Goal: Task Accomplishment & Management: Complete application form

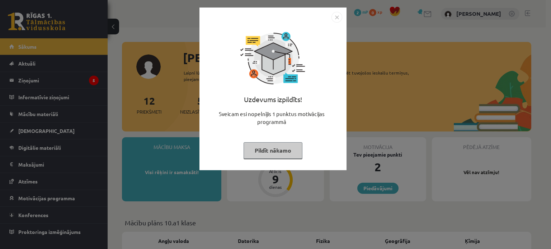
click at [287, 152] on button "Pildīt nākamo" at bounding box center [273, 150] width 59 height 16
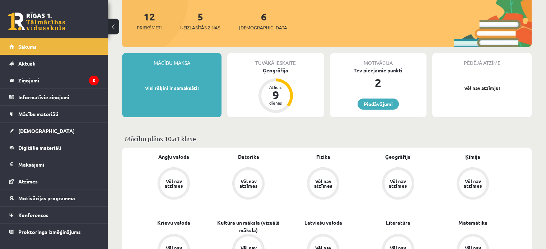
scroll to position [72, 0]
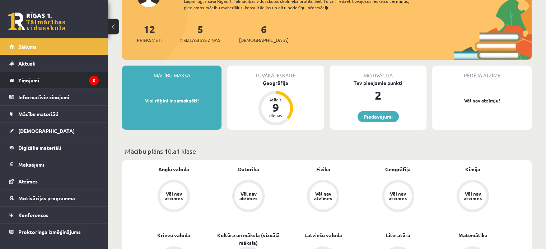
click at [56, 86] on legend "Ziņojumi 5" at bounding box center [58, 80] width 80 height 16
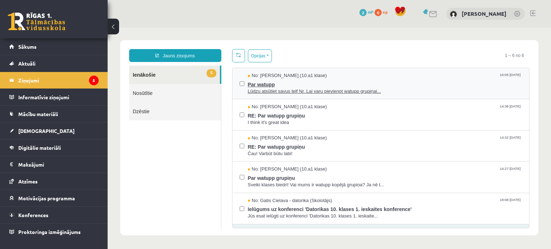
click at [354, 88] on span "Lūdzu atsūtiet savus telf Nr. Lai varu pievienot watupp grupiņai..." at bounding box center [385, 91] width 274 height 7
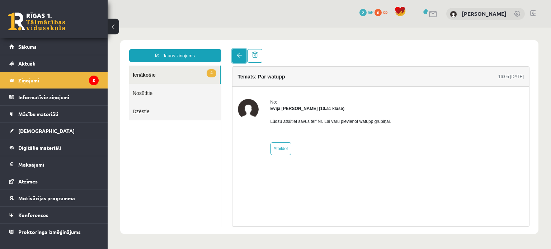
click at [239, 53] on link at bounding box center [239, 56] width 14 height 14
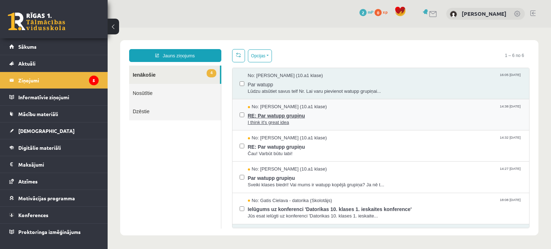
click at [330, 122] on span "I think it's great idea" at bounding box center [385, 122] width 274 height 7
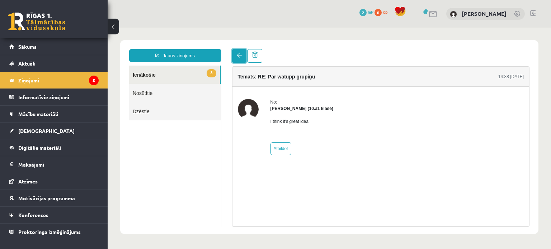
click at [240, 61] on link at bounding box center [239, 56] width 14 height 14
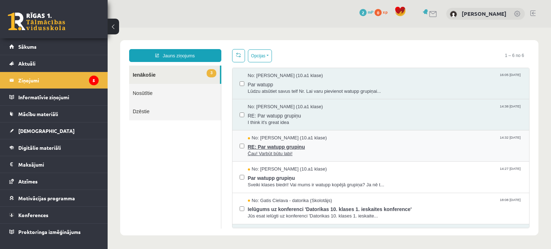
click at [309, 143] on span "RE: Par watupp grupiņu" at bounding box center [385, 146] width 274 height 9
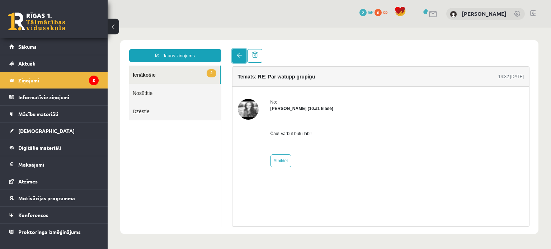
click at [242, 61] on link at bounding box center [239, 56] width 14 height 14
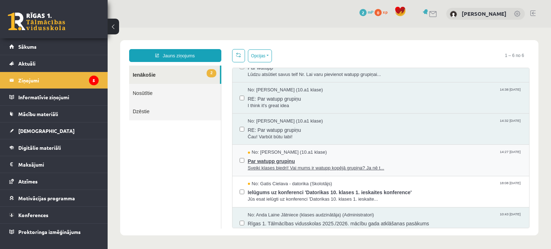
scroll to position [26, 0]
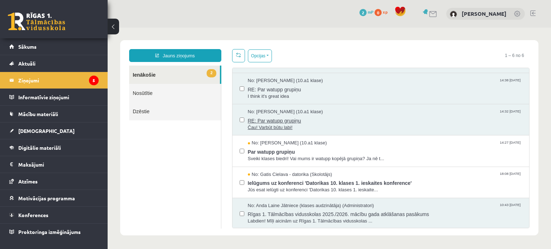
click at [283, 116] on span "RE: Par watupp grupiņu" at bounding box center [385, 119] width 274 height 9
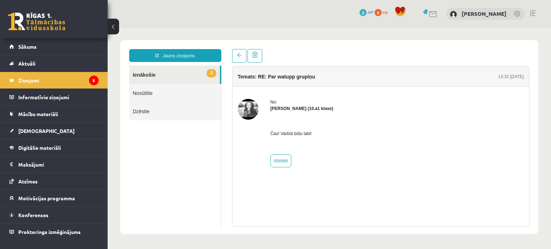
scroll to position [0, 0]
click at [239, 57] on span at bounding box center [239, 55] width 5 height 5
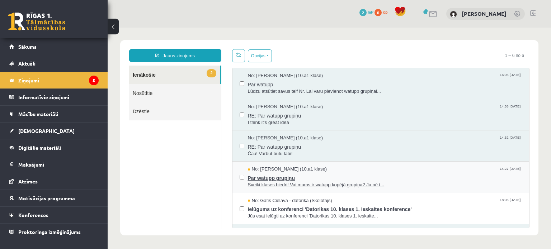
click at [362, 174] on span "Par watupp grupiņu" at bounding box center [385, 177] width 274 height 9
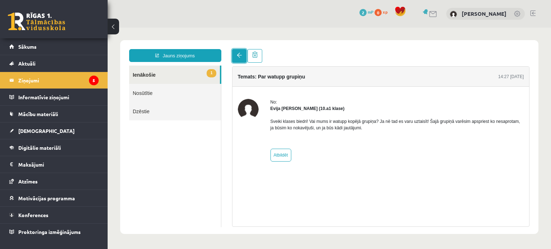
click at [237, 57] on span at bounding box center [239, 55] width 5 height 5
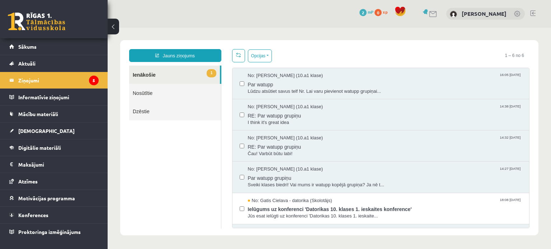
click at [170, 81] on link "1 Ienākošie" at bounding box center [174, 75] width 91 height 18
click at [46, 43] on link "Sākums" at bounding box center [53, 46] width 89 height 16
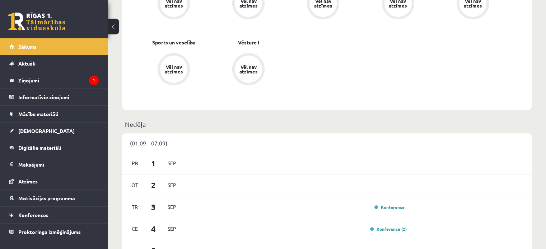
scroll to position [359, 0]
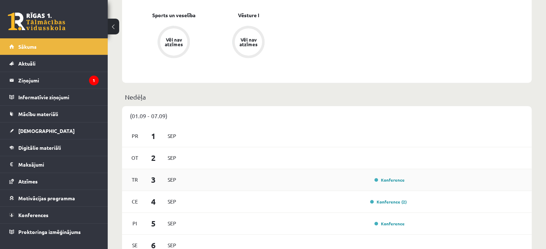
click at [179, 181] on div "Tr 3 Sep Konference" at bounding box center [326, 180] width 409 height 22
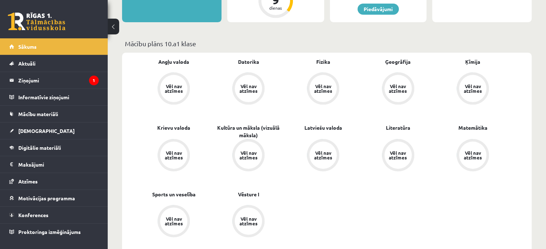
scroll to position [72, 0]
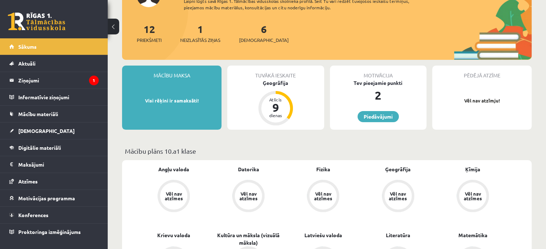
click at [308, 119] on div "Tuvākā ieskaite Ģeogrāfija Atlicis 9 dienas" at bounding box center [275, 98] width 96 height 64
click at [278, 107] on div "9" at bounding box center [276, 107] width 22 height 11
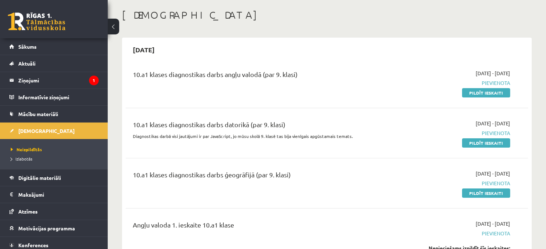
scroll to position [72, 0]
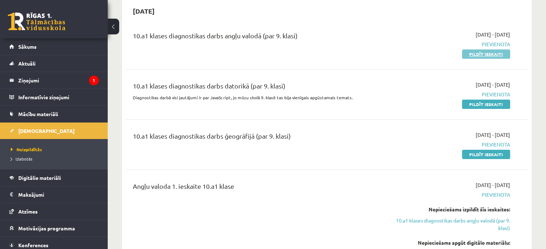
click at [478, 54] on link "Pildīt ieskaiti" at bounding box center [486, 53] width 48 height 9
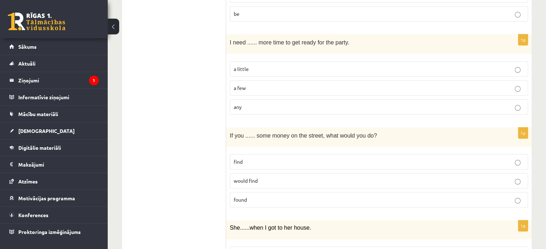
scroll to position [251, 0]
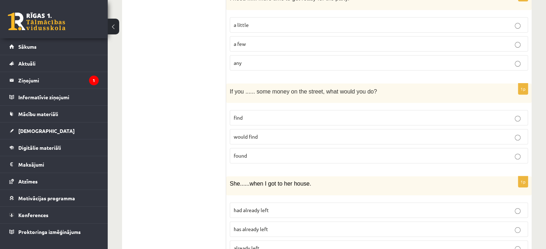
click at [264, 137] on p "would find" at bounding box center [378, 137] width 290 height 8
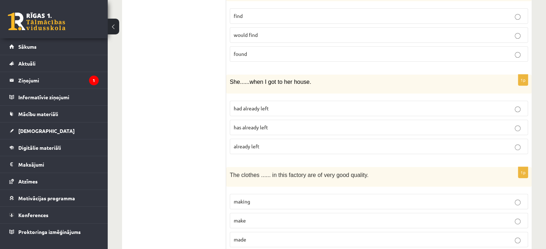
scroll to position [430, 0]
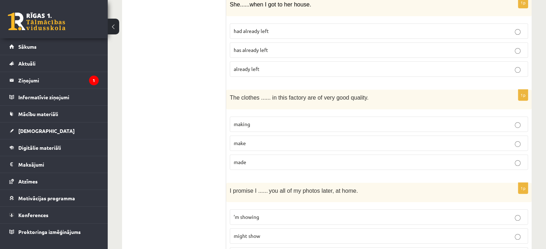
click at [244, 159] on span "made" at bounding box center [239, 162] width 13 height 6
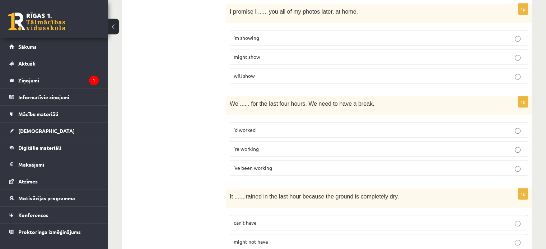
scroll to position [574, 0]
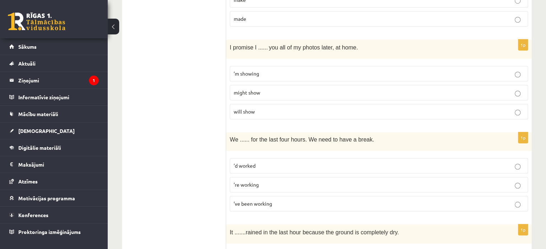
click at [244, 113] on label "will show" at bounding box center [379, 111] width 298 height 15
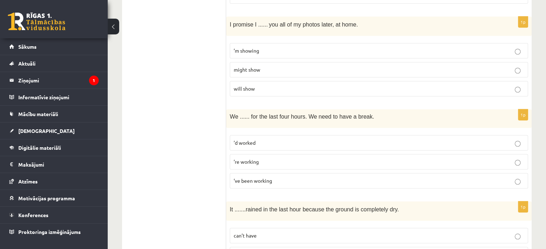
scroll to position [610, 0]
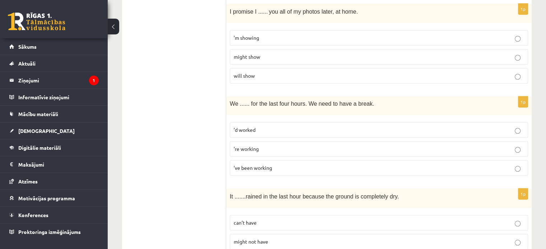
click at [278, 164] on p "’ve been working" at bounding box center [378, 168] width 290 height 8
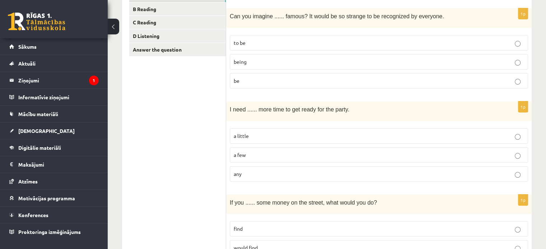
scroll to position [104, 0]
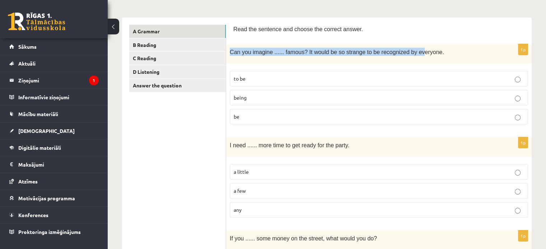
drag, startPoint x: 228, startPoint y: 50, endPoint x: 406, endPoint y: 55, distance: 178.3
click at [406, 55] on div "Can you imagine ...... famous? It would be so strange to be recognized by every…" at bounding box center [378, 54] width 305 height 20
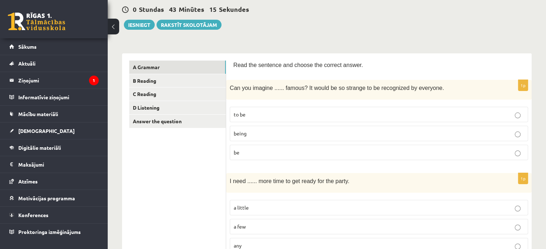
click at [437, 88] on p "Can you imagine ...... famous? It would be so strange to be recognized by every…" at bounding box center [361, 88] width 262 height 8
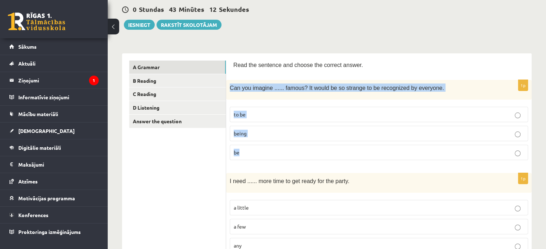
drag, startPoint x: 229, startPoint y: 87, endPoint x: 405, endPoint y: 156, distance: 188.6
click at [405, 156] on div "1p Can you imagine ...... famous? It would be so strange to be recognized by ev…" at bounding box center [378, 123] width 305 height 86
copy div "Can you imagine ...... famous? It would be so strange to be recognized by every…"
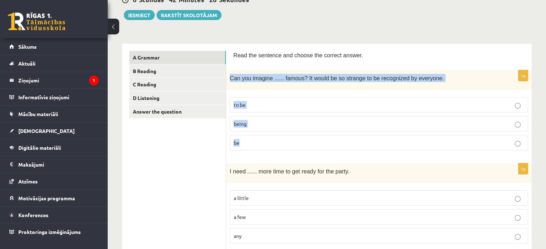
scroll to position [32, 0]
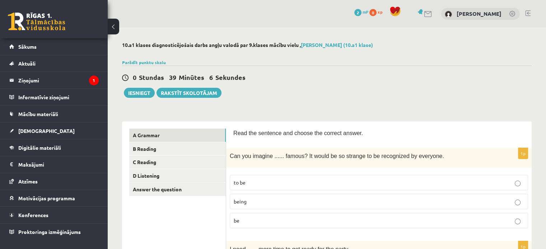
scroll to position [72, 0]
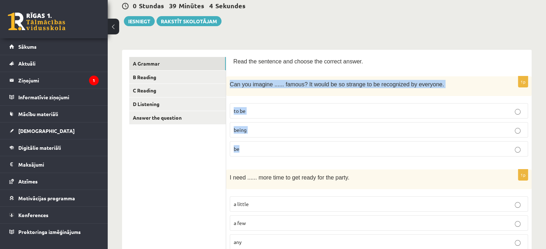
drag, startPoint x: 230, startPoint y: 84, endPoint x: 372, endPoint y: 150, distance: 156.8
click at [372, 150] on div "1p Can you imagine ...... famous? It would be so strange to be recognized by ev…" at bounding box center [378, 119] width 305 height 86
copy div "Can you imagine ...... famous? It would be so strange to be recognized by every…"
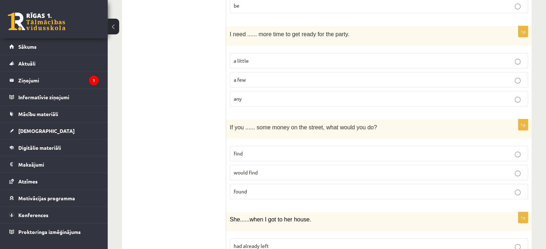
drag, startPoint x: 138, startPoint y: 57, endPoint x: 143, endPoint y: 60, distance: 6.2
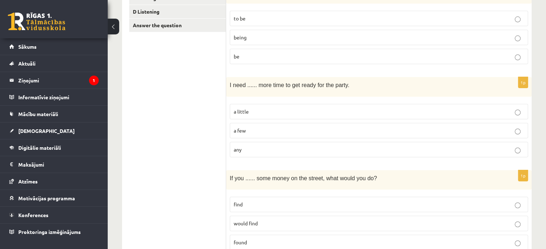
scroll to position [143, 0]
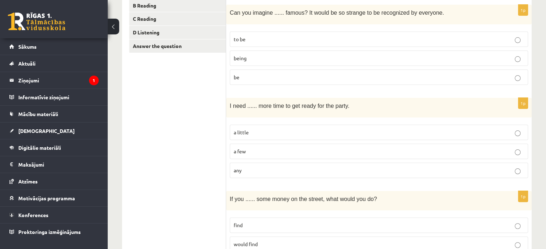
click at [266, 38] on p "to be" at bounding box center [378, 40] width 290 height 8
click at [288, 56] on p "being" at bounding box center [378, 59] width 290 height 8
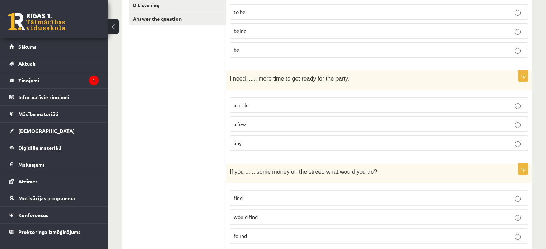
scroll to position [215, 0]
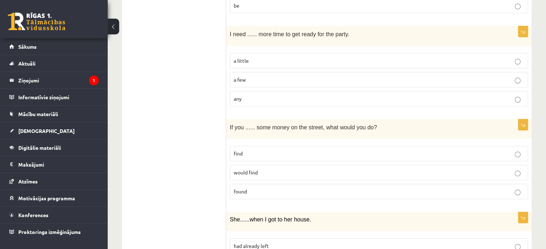
click at [268, 77] on p "a few" at bounding box center [378, 80] width 290 height 8
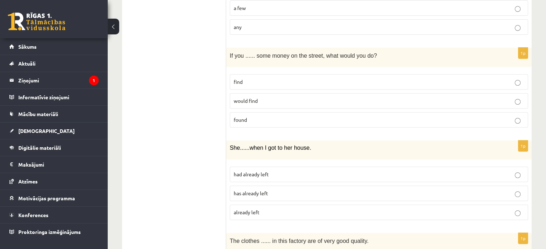
scroll to position [359, 0]
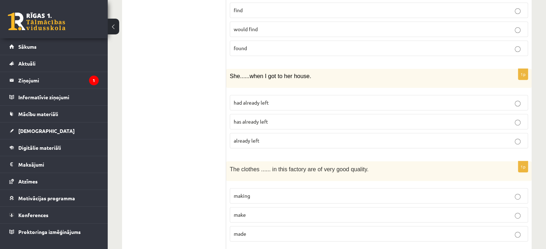
click at [284, 133] on label "already left" at bounding box center [379, 140] width 298 height 15
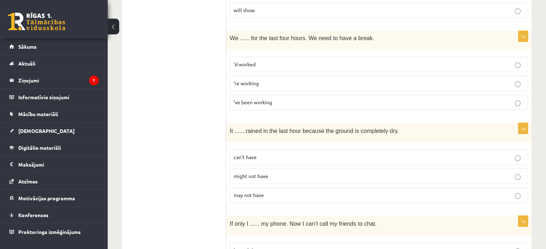
scroll to position [717, 0]
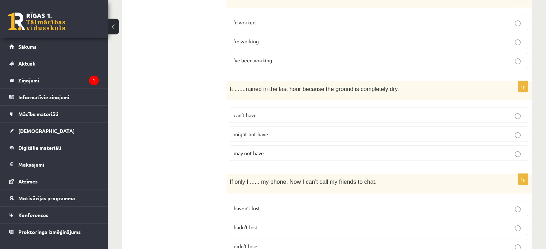
click at [274, 131] on p "might not have" at bounding box center [378, 135] width 290 height 8
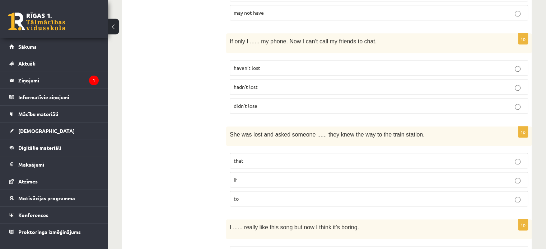
scroll to position [861, 0]
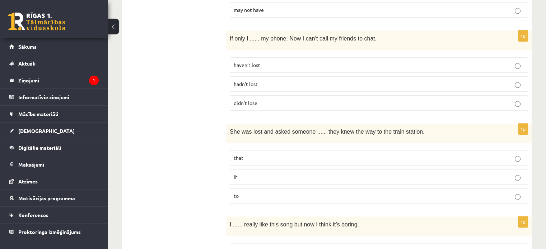
click at [283, 100] on p "didn’t lose" at bounding box center [378, 103] width 290 height 8
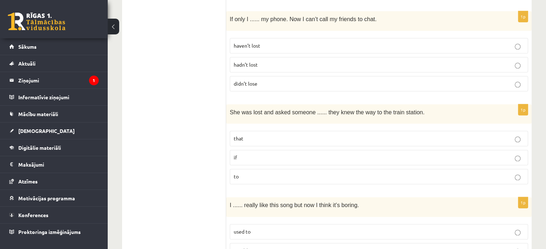
scroll to position [933, 0]
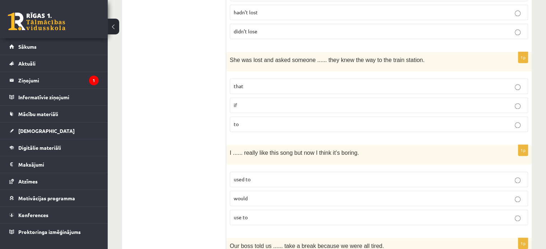
click at [260, 102] on p "if" at bounding box center [378, 106] width 290 height 8
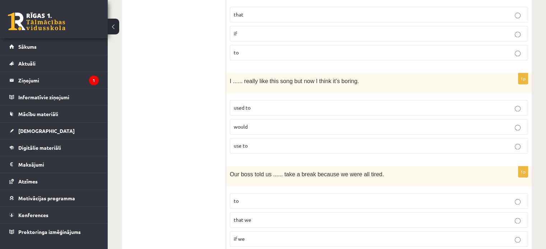
click at [275, 104] on p "used to" at bounding box center [378, 108] width 290 height 8
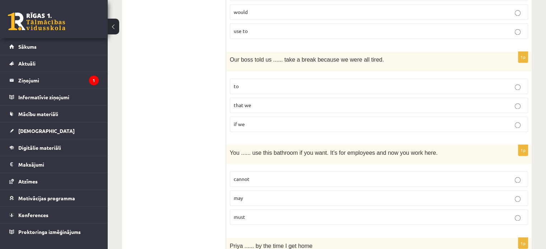
scroll to position [1148, 0]
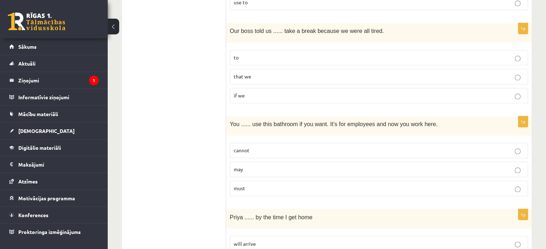
click at [250, 54] on p "to" at bounding box center [378, 58] width 290 height 8
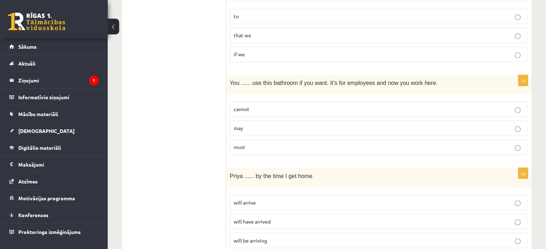
scroll to position [1219, 0]
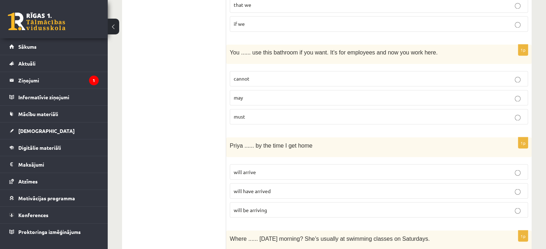
click at [290, 75] on p "cannot" at bounding box center [378, 79] width 290 height 8
click at [280, 94] on p "may" at bounding box center [378, 98] width 290 height 8
click at [287, 71] on label "cannot" at bounding box center [379, 78] width 298 height 15
click at [281, 90] on label "may" at bounding box center [379, 97] width 298 height 15
click at [297, 113] on p "must" at bounding box center [378, 117] width 290 height 8
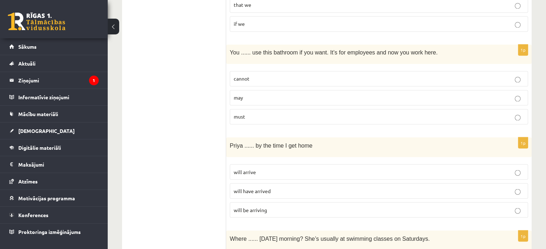
click at [311, 94] on p "may" at bounding box center [378, 98] width 290 height 8
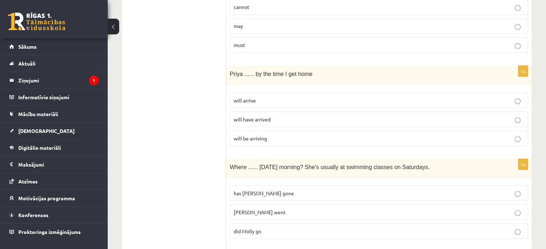
scroll to position [1363, 0]
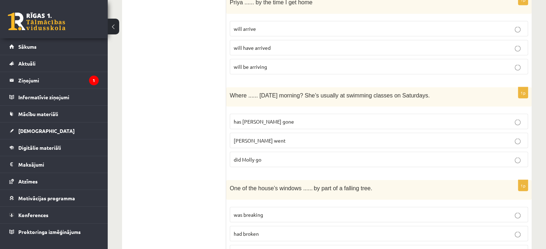
click at [272, 156] on p "did Molly go" at bounding box center [378, 160] width 290 height 8
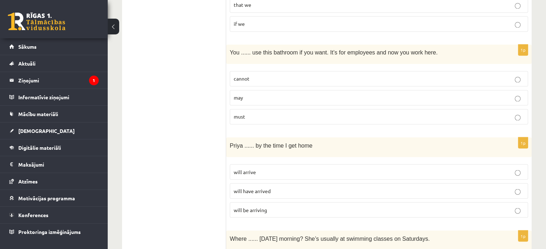
click at [265, 98] on label "may" at bounding box center [379, 97] width 298 height 15
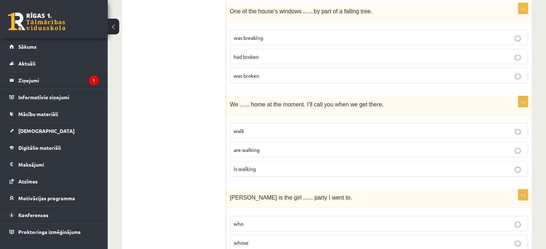
scroll to position [1542, 0]
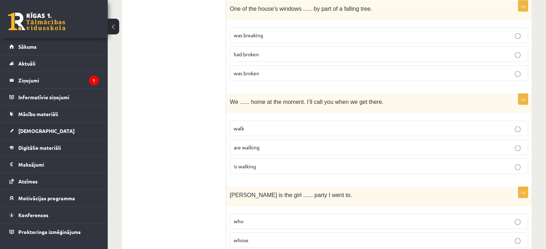
click at [275, 144] on p "are walking" at bounding box center [378, 148] width 290 height 8
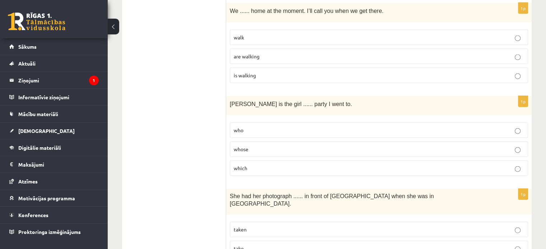
scroll to position [1650, 0]
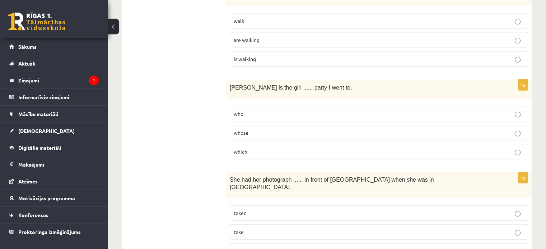
click at [293, 148] on label "which" at bounding box center [379, 151] width 298 height 15
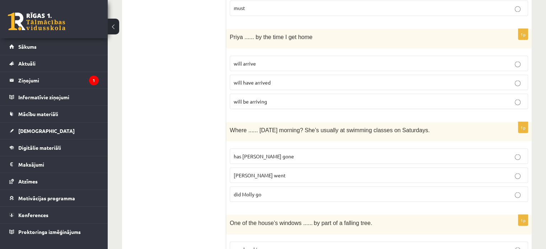
scroll to position [1327, 0]
click at [285, 76] on label "will have arrived" at bounding box center [379, 83] width 298 height 15
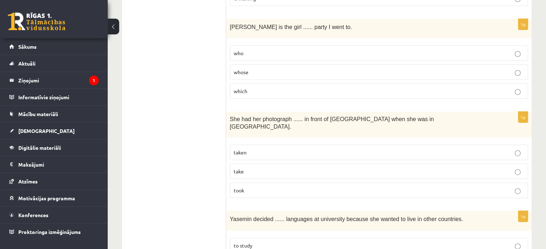
scroll to position [1722, 0]
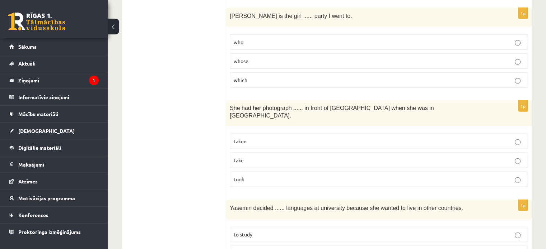
click at [280, 176] on p "took" at bounding box center [378, 180] width 290 height 8
click at [275, 134] on label "taken" at bounding box center [379, 141] width 298 height 15
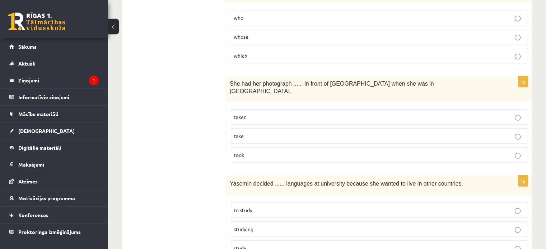
scroll to position [1757, 0]
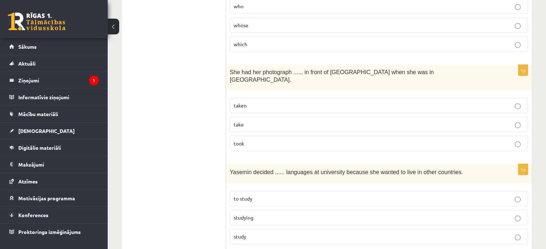
click at [274, 136] on label "took" at bounding box center [379, 143] width 298 height 15
click at [280, 98] on label "taken" at bounding box center [379, 105] width 298 height 15
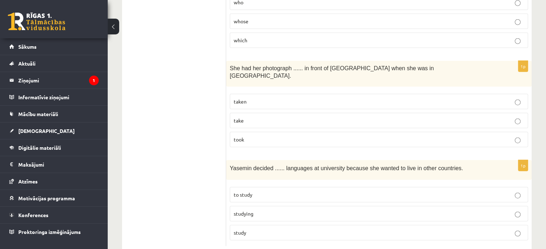
scroll to position [1762, 0]
click at [268, 205] on label "studying" at bounding box center [379, 212] width 298 height 15
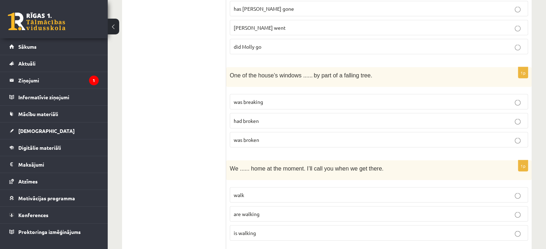
scroll to position [1404, 0]
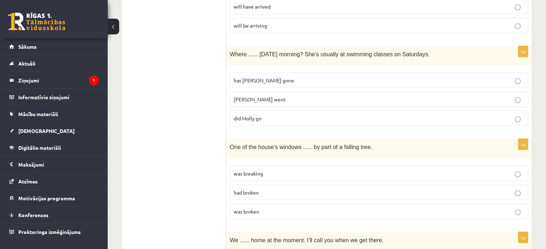
click at [261, 189] on p "had broken" at bounding box center [378, 193] width 290 height 8
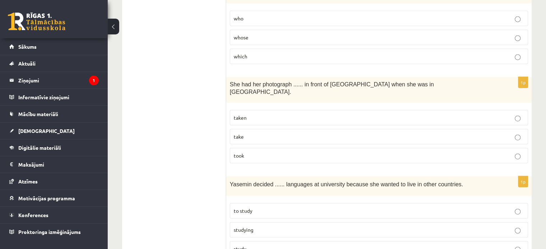
scroll to position [1762, 0]
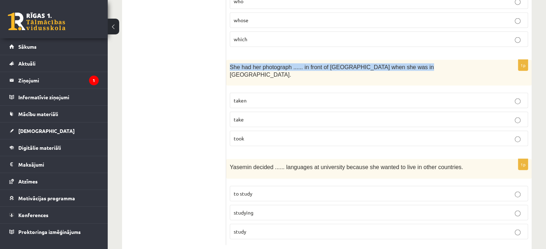
drag, startPoint x: 229, startPoint y: 60, endPoint x: 423, endPoint y: 59, distance: 193.7
click at [423, 60] on div "She had her photograph ...... in front of Notre Dame when she was in Paris." at bounding box center [378, 73] width 305 height 26
click at [424, 63] on p "She had her photograph ...... in front of Notre Dame when she was in Paris." at bounding box center [361, 70] width 262 height 15
drag, startPoint x: 227, startPoint y: 58, endPoint x: 242, endPoint y: 114, distance: 58.0
click at [304, 133] on div "1p She had her photograph ...... in front of Notre Dame when she was in Paris. …" at bounding box center [378, 106] width 305 height 92
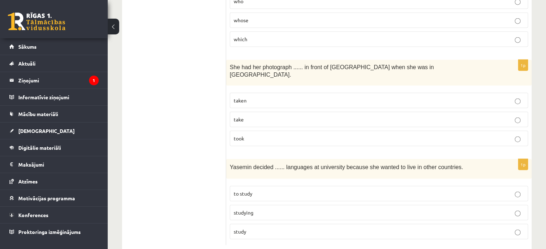
drag, startPoint x: 225, startPoint y: 62, endPoint x: 303, endPoint y: 85, distance: 81.5
drag, startPoint x: 225, startPoint y: 58, endPoint x: 231, endPoint y: 68, distance: 11.3
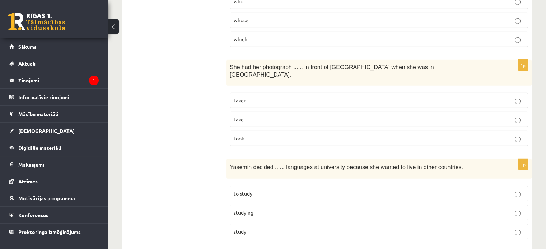
click at [233, 71] on div "1p She had her photograph ...... in front of Notre Dame when she was in Paris. …" at bounding box center [378, 106] width 305 height 92
drag, startPoint x: 231, startPoint y: 59, endPoint x: 313, endPoint y: 60, distance: 82.5
click at [313, 64] on span "She had her photograph ...... in front of Notre Dame when she was in Paris." at bounding box center [332, 71] width 204 height 14
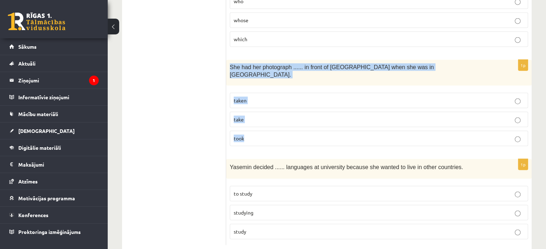
drag, startPoint x: 228, startPoint y: 59, endPoint x: 353, endPoint y: 132, distance: 144.2
click at [354, 133] on div "1p She had her photograph ...... in front of Notre Dame when she was in Paris. …" at bounding box center [378, 106] width 305 height 92
copy div "She had her photograph ...... in front of Notre Dame when she was in Paris. tak…"
click at [487, 93] on label "taken" at bounding box center [379, 100] width 298 height 15
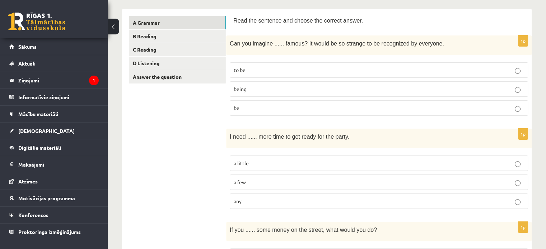
scroll to position [0, 0]
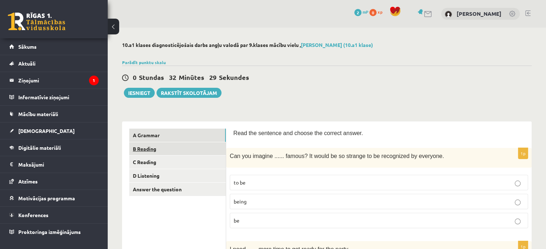
click at [167, 151] on link "B Reading" at bounding box center [177, 148] width 96 height 13
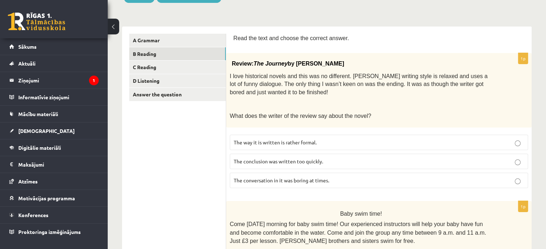
scroll to position [108, 0]
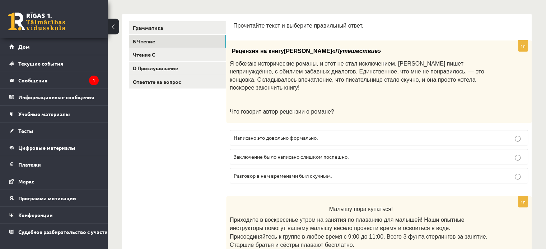
click at [316, 154] on font "Заключение было написано слишком поспешно." at bounding box center [290, 157] width 115 height 6
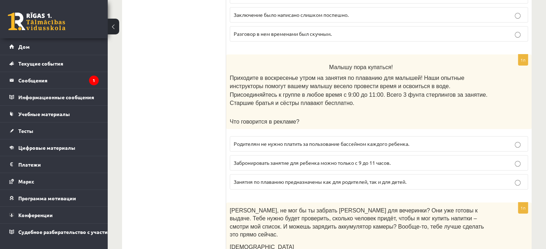
scroll to position [251, 0]
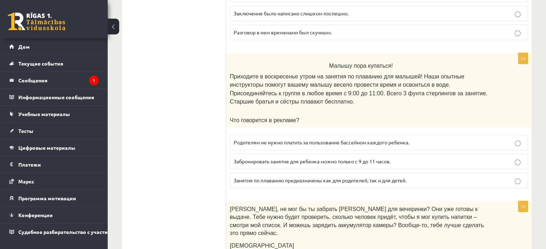
click at [361, 154] on label "Забронировать занятие для ребенка можно только с 9 до 11 часов." at bounding box center [379, 161] width 298 height 15
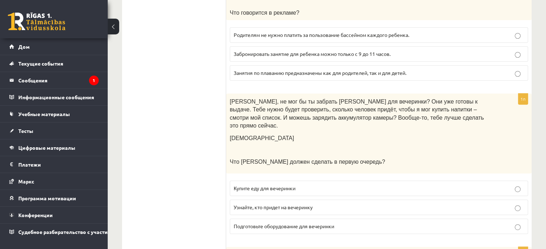
scroll to position [395, 0]
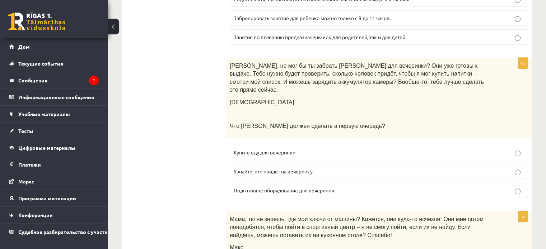
click at [354, 145] on label "Купите еду для вечеринки" at bounding box center [379, 152] width 298 height 15
click at [347, 168] on p "Узнайте, кто придет на вечеринку" at bounding box center [378, 172] width 290 height 8
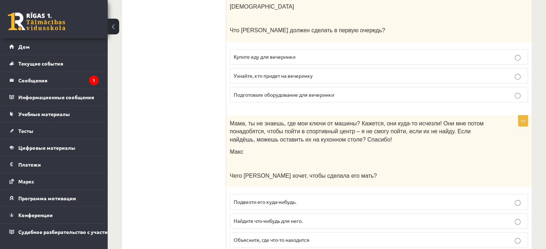
scroll to position [502, 0]
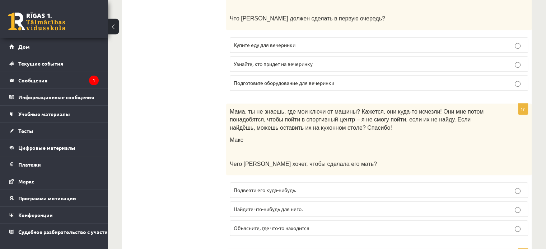
click at [307, 206] on p "Найдите что-нибудь для него." at bounding box center [378, 210] width 290 height 8
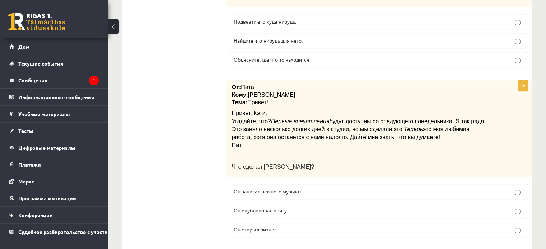
scroll to position [681, 0]
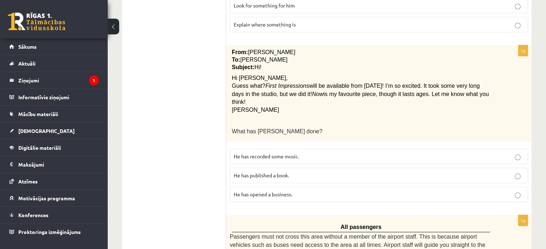
click at [281, 153] on span "He has recorded some music." at bounding box center [265, 156] width 65 height 6
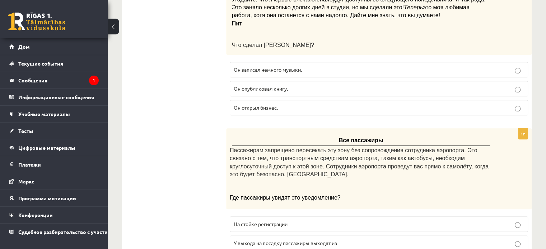
scroll to position [801, 0]
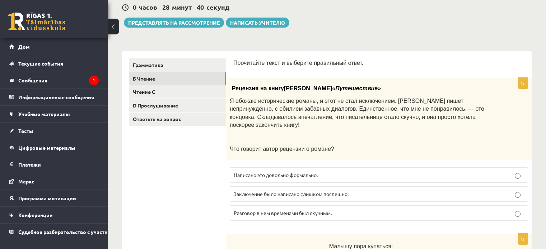
scroll to position [11, 0]
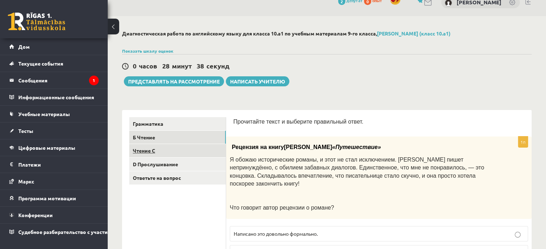
click at [169, 150] on link "Чтение C" at bounding box center [177, 150] width 96 height 13
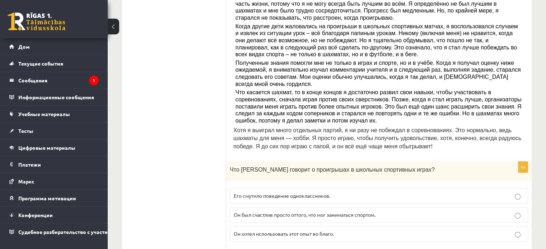
scroll to position [227, 0]
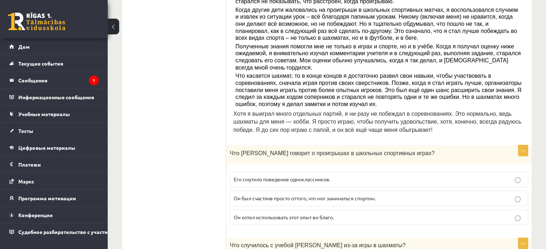
click at [350, 214] on p "Он хотел использовать этот опыт во благо." at bounding box center [378, 218] width 290 height 8
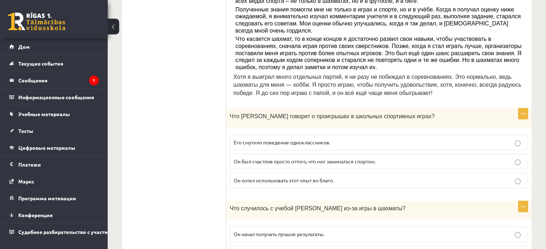
scroll to position [334, 0]
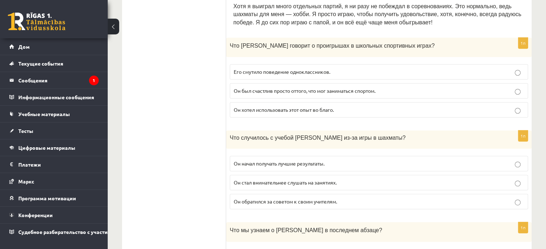
click at [293, 160] on p "Он начал получать лучшие результаты." at bounding box center [378, 164] width 290 height 8
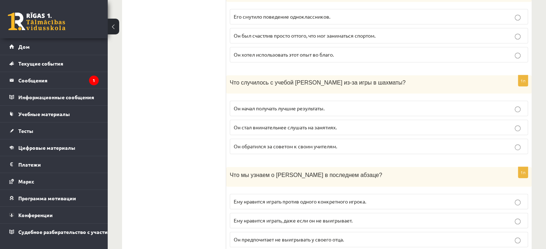
scroll to position [406, 0]
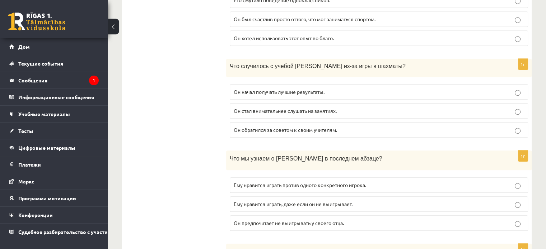
click at [269, 200] on p "Ему нравится играть, даже если он не выигрывает." at bounding box center [378, 204] width 290 height 8
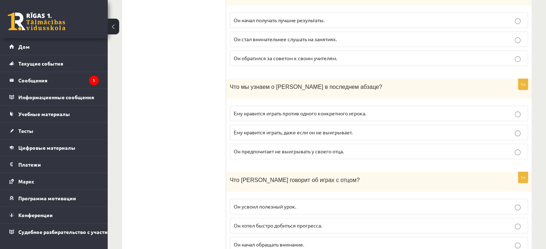
scroll to position [549, 0]
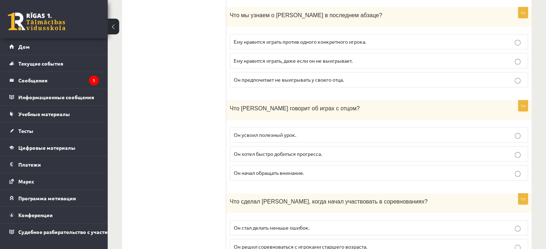
click at [313, 131] on p "Он усвоил полезный урок." at bounding box center [378, 135] width 290 height 8
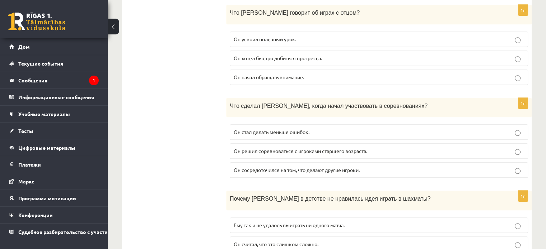
scroll to position [646, 0]
click at [344, 166] on font "Он сосредоточился на том, что делают другие игроки." at bounding box center [296, 169] width 126 height 6
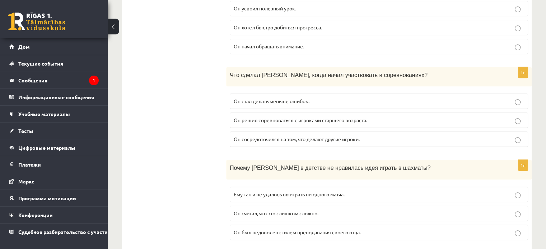
click at [364, 210] on p "Он считал, что это слишком сложно." at bounding box center [378, 214] width 290 height 8
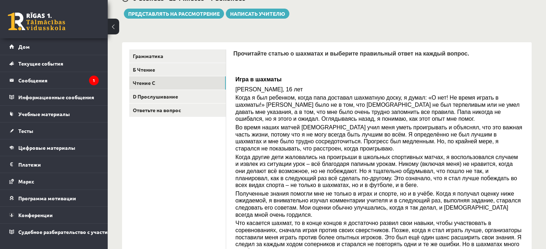
scroll to position [0, 0]
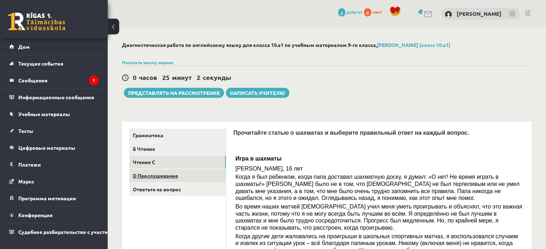
click at [164, 180] on link "D Прослушивание" at bounding box center [177, 175] width 96 height 13
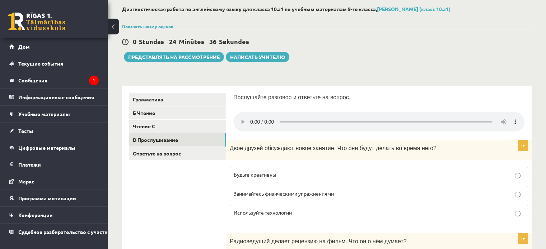
scroll to position [72, 0]
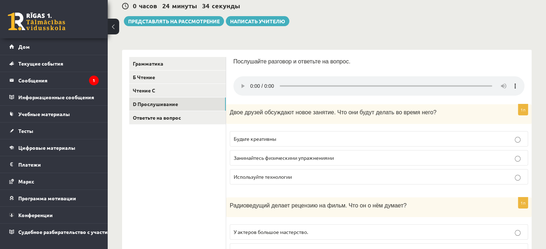
click at [339, 160] on p "Занимайтесь физическими упражнениями" at bounding box center [378, 158] width 290 height 8
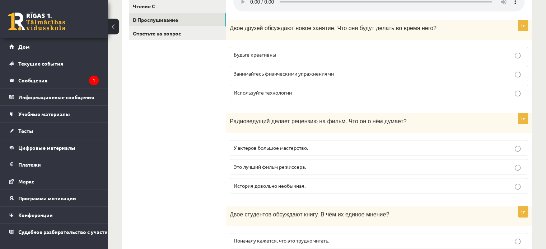
scroll to position [143, 0]
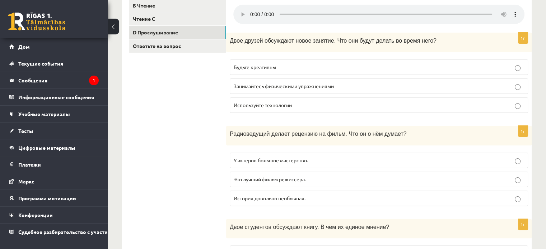
click at [364, 66] on p "Будьте креативны" at bounding box center [378, 67] width 290 height 8
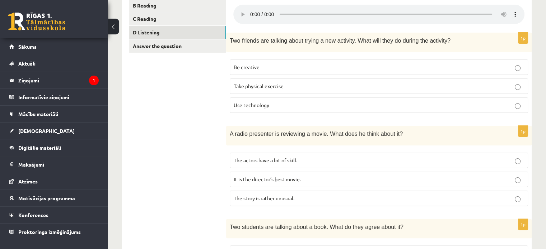
scroll to position [179, 0]
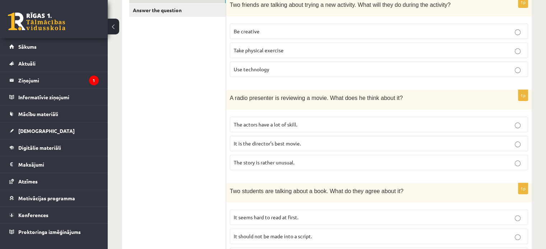
click at [317, 166] on label "The story is rather unusual." at bounding box center [379, 162] width 298 height 15
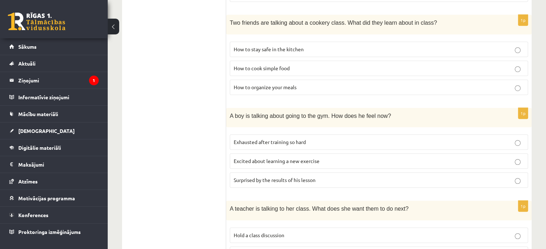
scroll to position [430, 0]
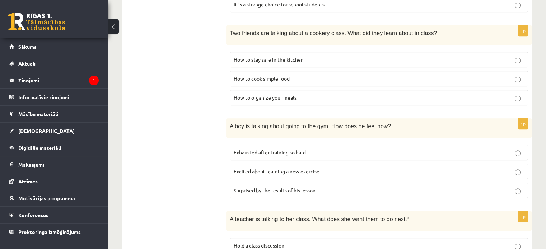
click at [348, 57] on p "How to stay safe in the kitchen" at bounding box center [378, 60] width 290 height 8
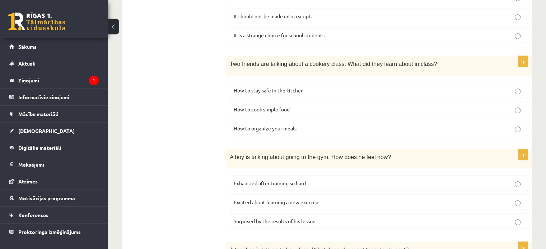
scroll to position [466, 0]
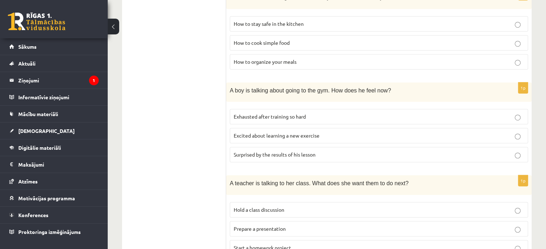
click at [306, 114] on span "Exhausted after training so hard" at bounding box center [269, 116] width 72 height 6
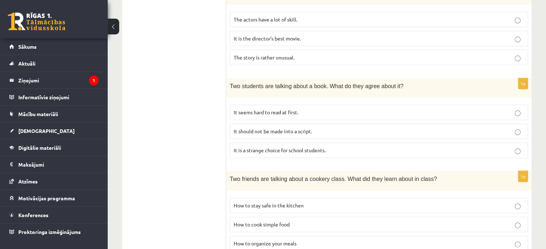
scroll to position [287, 0]
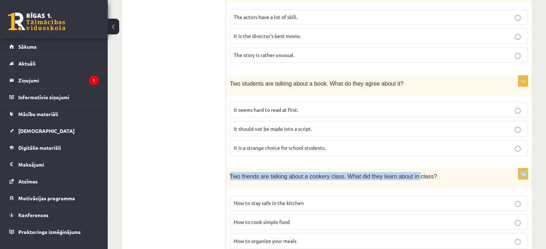
drag, startPoint x: 392, startPoint y: 146, endPoint x: 398, endPoint y: 168, distance: 23.2
click at [400, 169] on form "Listen to the conversation and answer the question. 1p Two friends are talking …" at bounding box center [378, 141] width 291 height 599
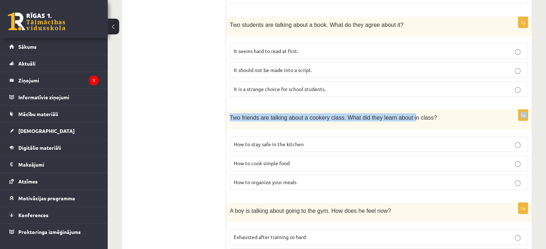
scroll to position [395, 0]
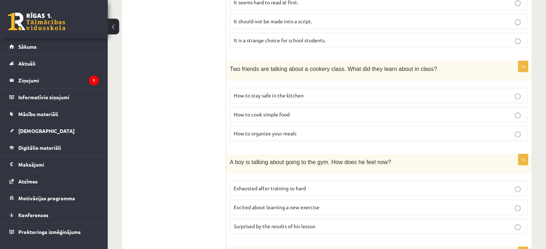
click at [318, 130] on p "How to organize your meals" at bounding box center [378, 134] width 290 height 8
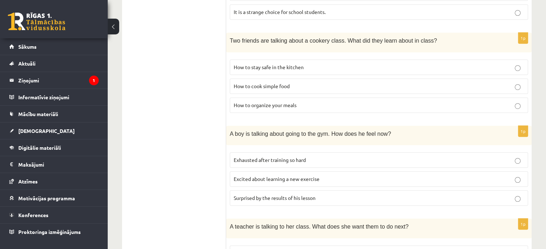
scroll to position [466, 0]
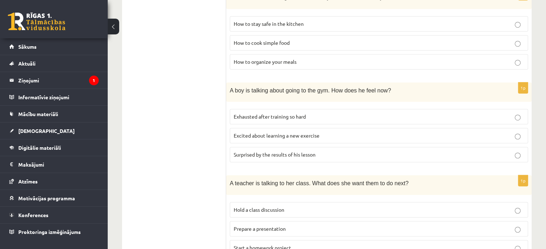
click at [424, 40] on p "How to cook simple food" at bounding box center [378, 43] width 290 height 8
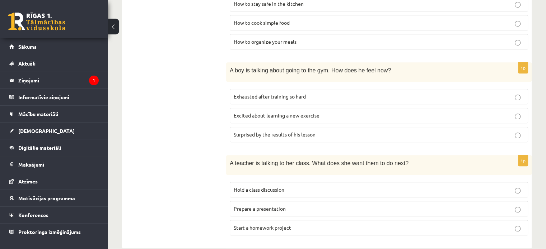
scroll to position [497, 0]
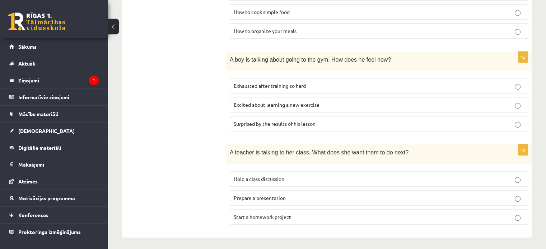
click at [280, 103] on span "Excited about learning a new exercise" at bounding box center [276, 105] width 86 height 6
click at [309, 84] on p "Exhausted after training so hard" at bounding box center [378, 86] width 290 height 8
click at [322, 104] on p "Excited about learning a new exercise" at bounding box center [378, 105] width 290 height 8
click at [327, 123] on p "Surprised by the results of his lesson" at bounding box center [378, 124] width 290 height 8
click at [328, 82] on p "Exhausted after training so hard" at bounding box center [378, 86] width 290 height 8
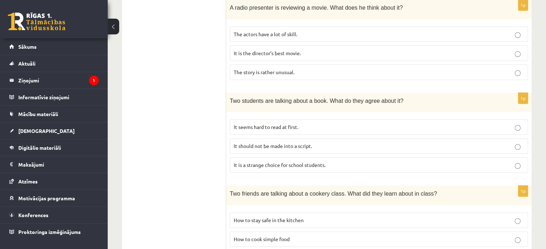
scroll to position [282, 0]
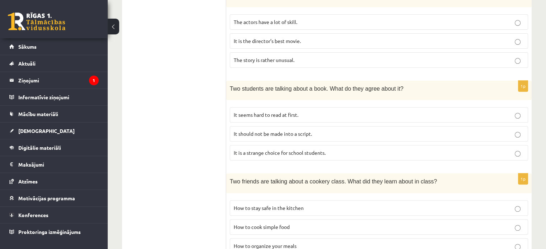
click at [334, 153] on p "It is a strange choice for school students." at bounding box center [378, 153] width 290 height 8
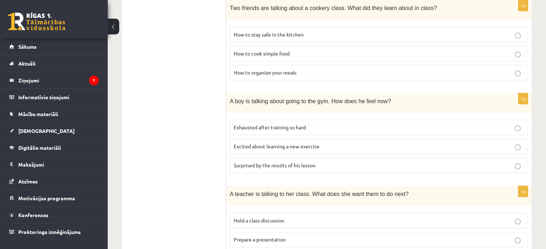
scroll to position [497, 0]
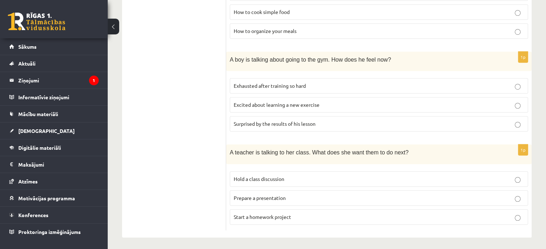
click at [273, 220] on label "Start a homework project" at bounding box center [379, 216] width 298 height 15
click at [284, 200] on label "Prepare a presentation" at bounding box center [379, 197] width 298 height 15
click at [303, 178] on p "Hold a class discussion" at bounding box center [378, 179] width 290 height 8
click at [294, 227] on div "1p A teacher is talking to her class. What does she want them to do next? Hold …" at bounding box center [378, 188] width 305 height 86
click at [293, 220] on label "Start a homework project" at bounding box center [379, 216] width 298 height 15
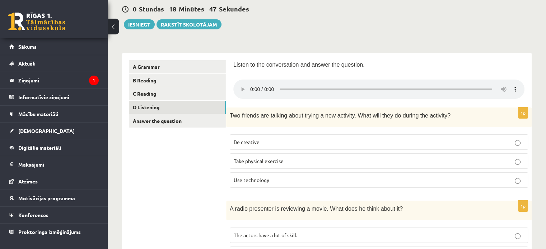
scroll to position [67, 0]
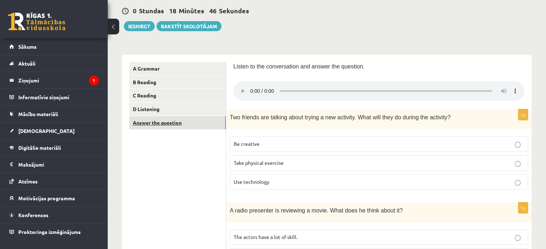
click at [141, 125] on link "Answer the question" at bounding box center [177, 122] width 96 height 13
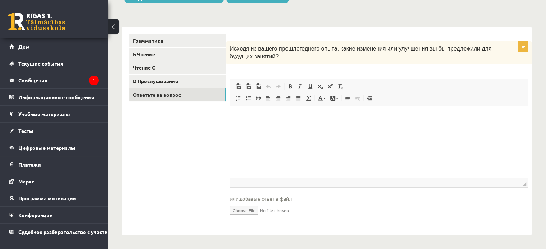
scroll to position [86, 0]
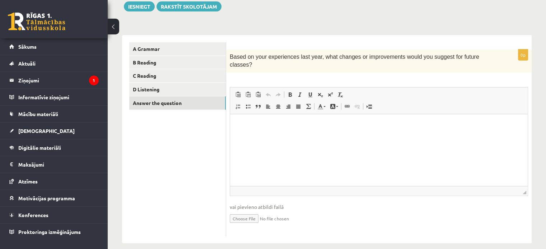
drag, startPoint x: 262, startPoint y: 165, endPoint x: 275, endPoint y: 165, distance: 13.3
click at [269, 136] on html at bounding box center [378, 125] width 297 height 22
click at [159, 89] on link "D Listening" at bounding box center [177, 89] width 96 height 13
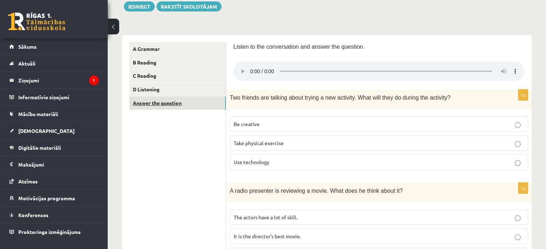
click at [165, 104] on link "Answer the question" at bounding box center [177, 102] width 96 height 13
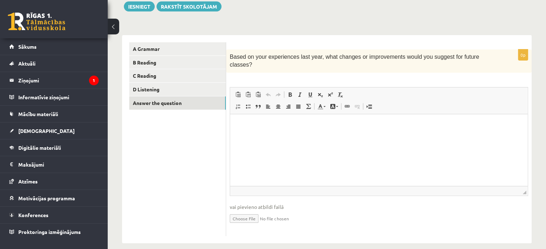
scroll to position [0, 0]
click at [172, 90] on link "D Listening" at bounding box center [177, 89] width 96 height 13
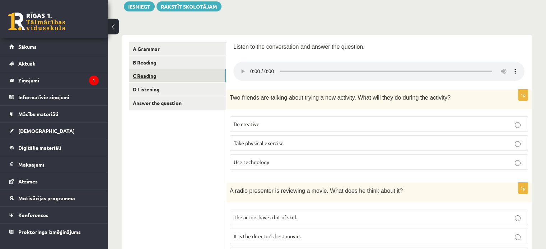
click at [159, 72] on link "C Reading" at bounding box center [177, 75] width 96 height 13
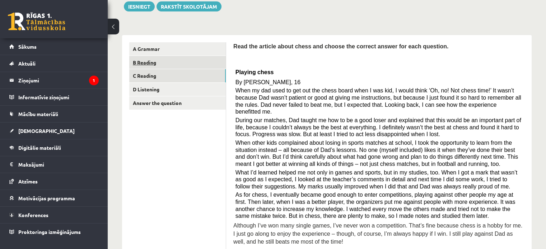
click at [161, 62] on link "B Reading" at bounding box center [177, 62] width 96 height 13
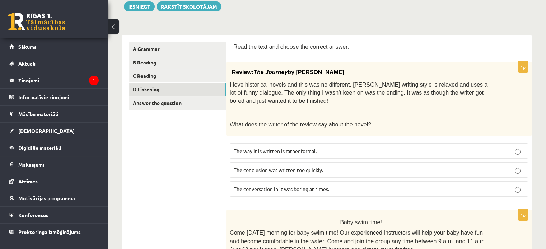
click at [168, 92] on link "D Listening" at bounding box center [177, 89] width 96 height 13
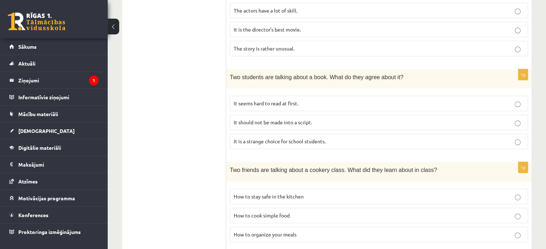
scroll to position [302, 0]
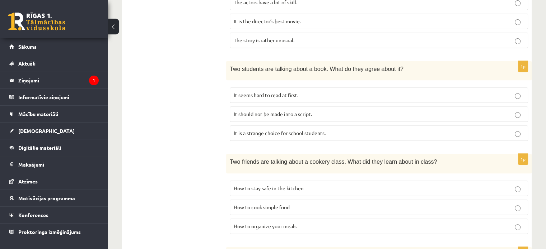
click at [359, 94] on p "It seems hard to read at first." at bounding box center [378, 95] width 290 height 8
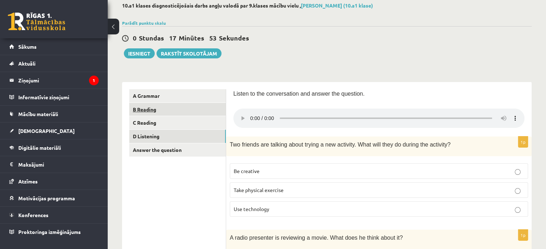
scroll to position [32, 0]
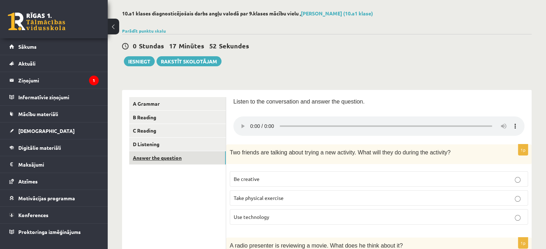
click at [188, 155] on link "Answer the question" at bounding box center [177, 157] width 96 height 13
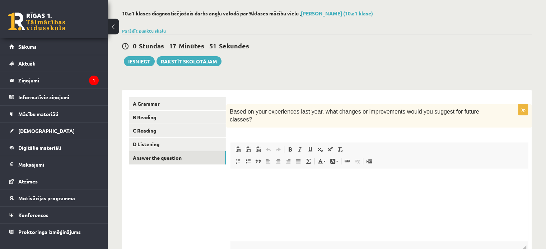
scroll to position [0, 0]
drag, startPoint x: 135, startPoint y: 63, endPoint x: 334, endPoint y: 28, distance: 202.4
click at [135, 63] on button "Iesniegt" at bounding box center [139, 61] width 31 height 10
click at [133, 66] on button "Iesniegt" at bounding box center [139, 61] width 31 height 10
click at [162, 103] on link "A Grammar" at bounding box center [177, 103] width 96 height 13
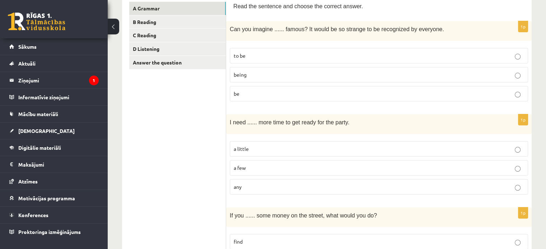
scroll to position [67, 0]
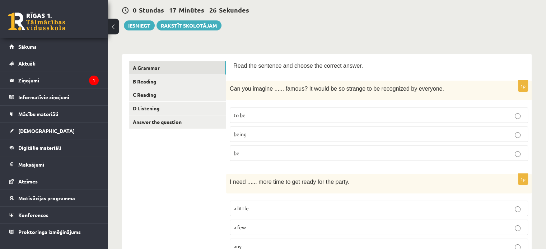
drag, startPoint x: 230, startPoint y: 63, endPoint x: 234, endPoint y: 65, distance: 4.8
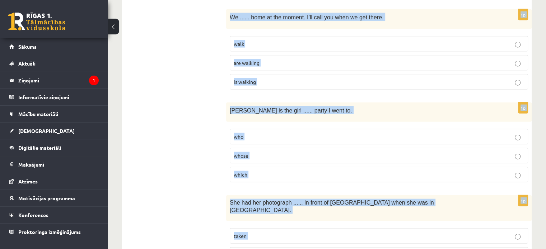
scroll to position [1763, 0]
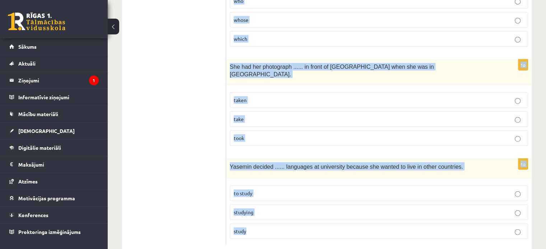
drag, startPoint x: 227, startPoint y: 86, endPoint x: 439, endPoint y: 228, distance: 254.9
copy form "Can you imagine ...... famous? It would be so strange to be recognized by every…"
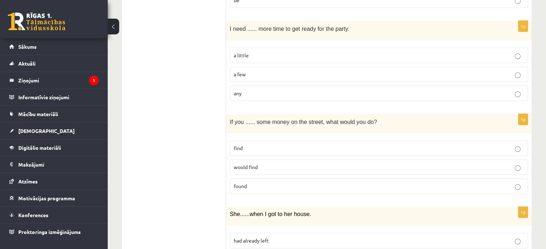
scroll to position [149, 0]
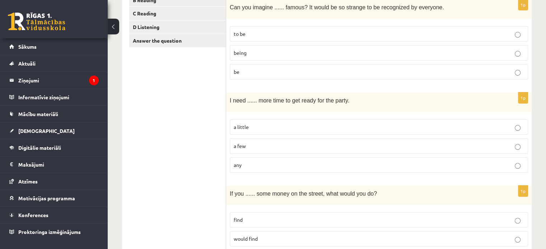
click at [319, 124] on p "a little" at bounding box center [378, 127] width 290 height 8
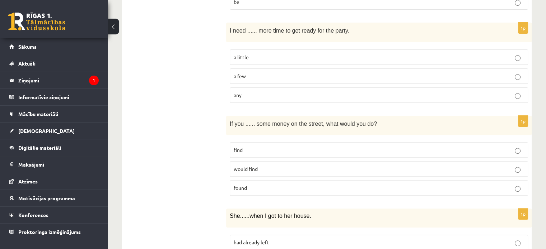
scroll to position [221, 0]
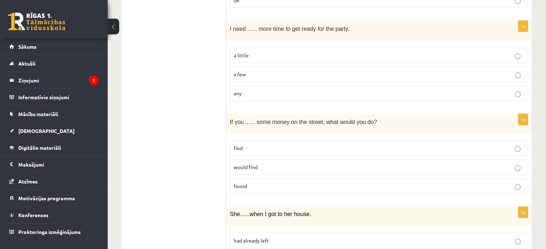
click at [448, 186] on p "found" at bounding box center [378, 187] width 290 height 8
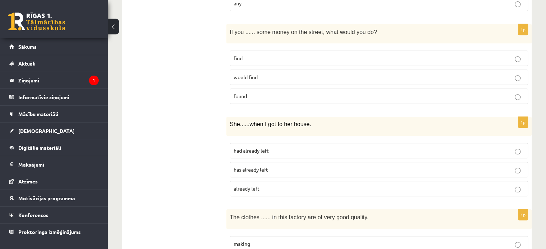
scroll to position [328, 0]
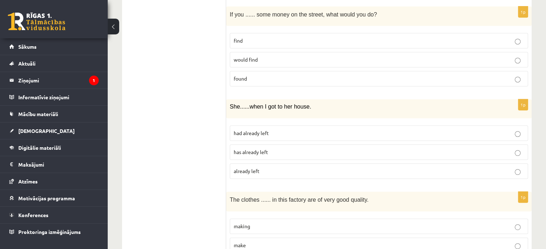
click at [312, 132] on p "had already left" at bounding box center [378, 133] width 290 height 8
click at [290, 157] on label "has already left" at bounding box center [379, 152] width 298 height 15
click at [336, 133] on p "had already left" at bounding box center [378, 133] width 290 height 8
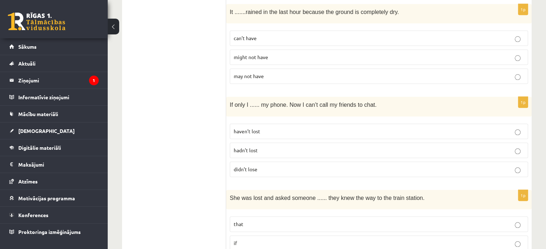
scroll to position [866, 0]
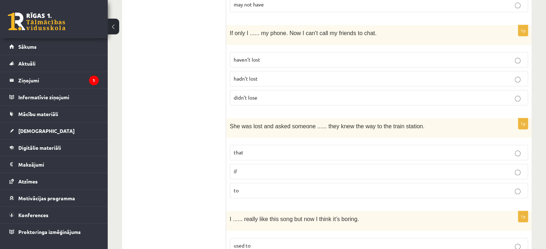
click at [363, 80] on label "hadn’t lost" at bounding box center [379, 78] width 298 height 15
click at [376, 94] on p "didn’t lose" at bounding box center [378, 98] width 290 height 8
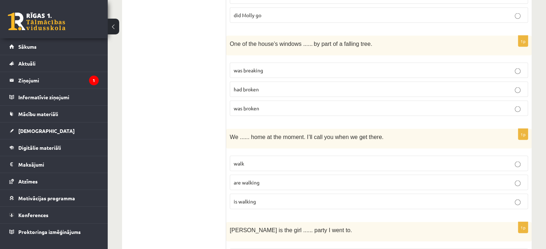
scroll to position [1476, 0]
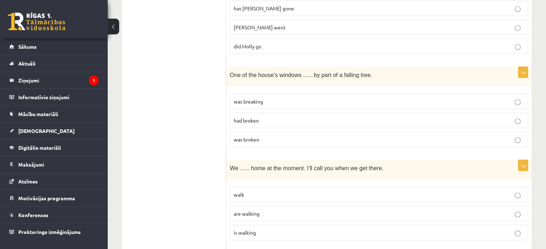
click at [285, 136] on label "was broken" at bounding box center [379, 139] width 298 height 15
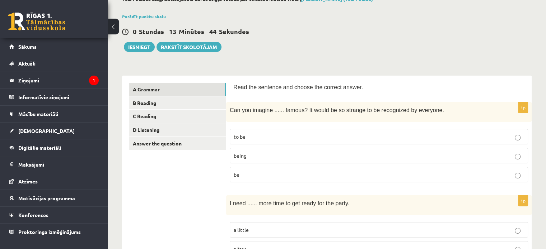
scroll to position [0, 0]
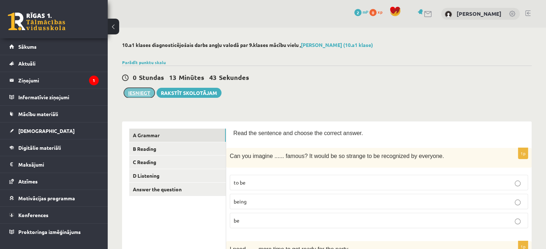
click at [132, 90] on button "Iesniegt" at bounding box center [139, 93] width 31 height 10
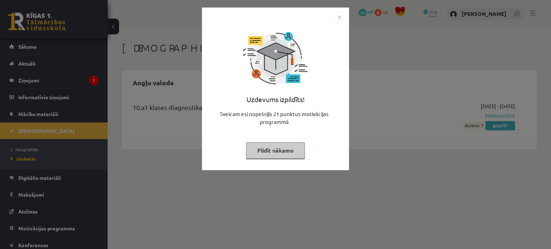
click at [391, 70] on div "Uzdevums izpildīts! Sveicam esi nopelnījis 21 punktus motivācijas programmā Pil…" at bounding box center [275, 124] width 551 height 249
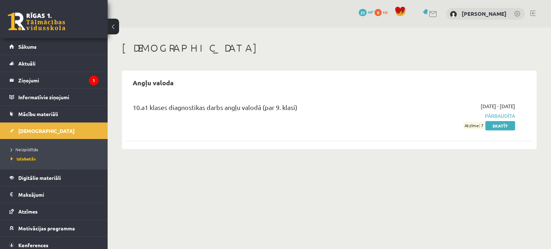
click at [502, 117] on span "Pārbaudīta" at bounding box center [455, 116] width 120 height 8
click at [502, 124] on link "Skatīt" at bounding box center [500, 125] width 30 height 9
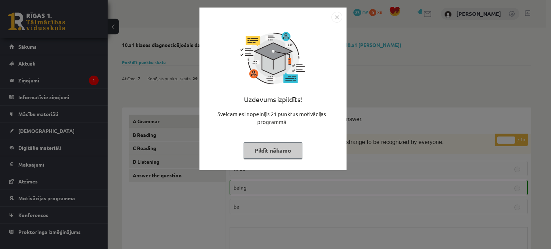
click at [340, 18] on img "Close" at bounding box center [336, 17] width 11 height 11
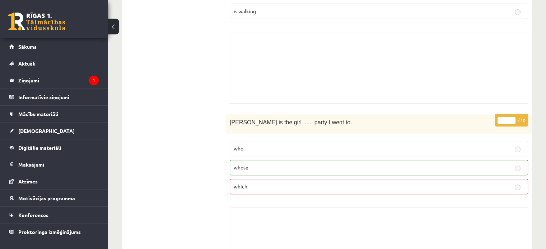
scroll to position [2932, 0]
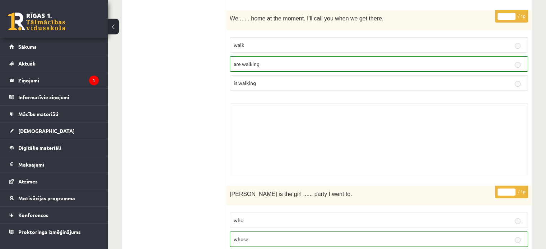
drag, startPoint x: 214, startPoint y: 44, endPoint x: 198, endPoint y: 57, distance: 21.0
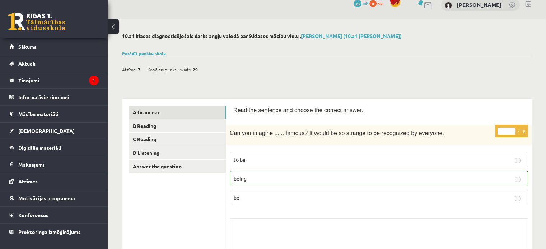
scroll to position [0, 0]
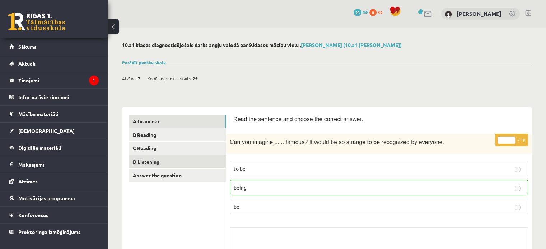
click at [166, 157] on link "D Listening" at bounding box center [177, 161] width 96 height 13
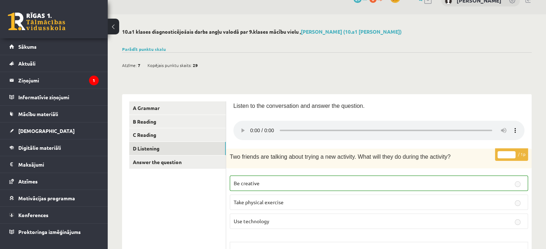
scroll to position [10, 0]
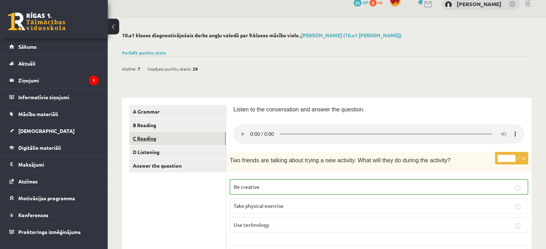
click at [156, 139] on link "C Reading" at bounding box center [177, 138] width 96 height 13
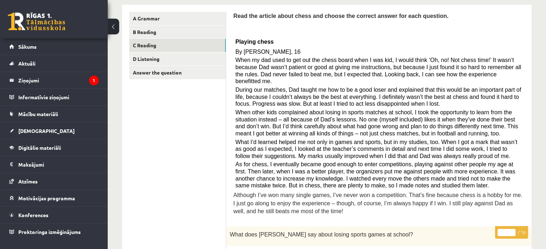
scroll to position [24, 0]
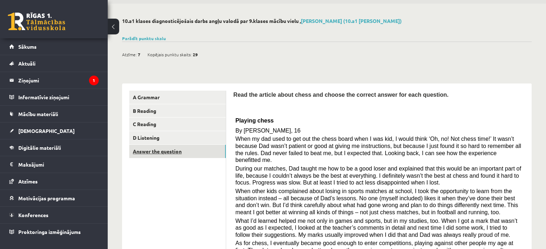
click at [172, 151] on link "Answer the question" at bounding box center [177, 151] width 96 height 13
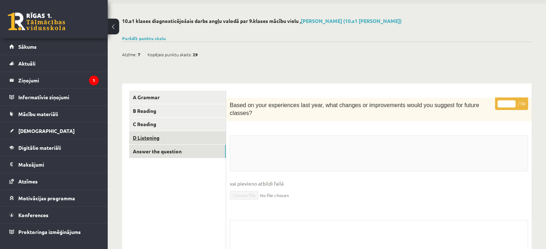
click at [175, 131] on link "D Listening" at bounding box center [177, 137] width 96 height 13
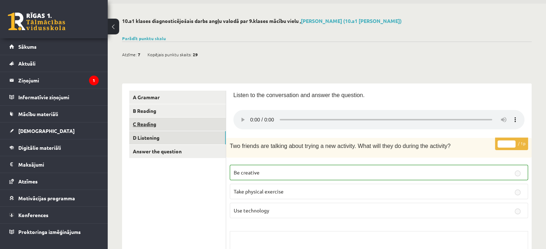
click at [174, 122] on link "C Reading" at bounding box center [177, 124] width 96 height 13
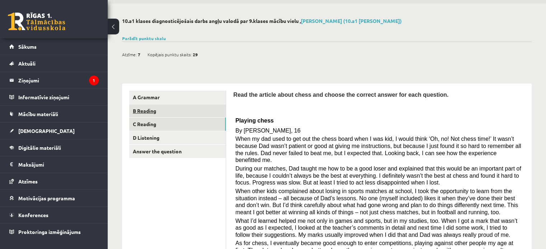
click at [173, 114] on link "B Reading" at bounding box center [177, 110] width 96 height 13
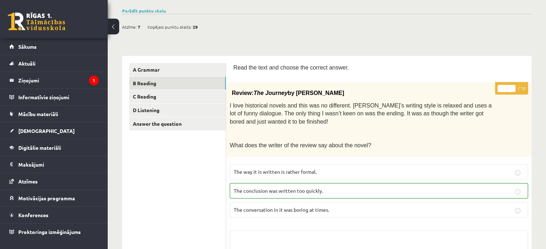
scroll to position [0, 0]
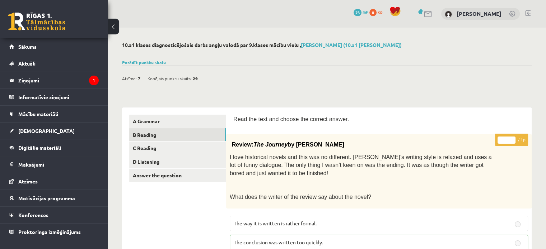
drag, startPoint x: 62, startPoint y: 36, endPoint x: 62, endPoint y: 40, distance: 4.3
click at [62, 37] on div "0 Dāvanas 23 mP 0 xp" at bounding box center [54, 19] width 108 height 38
click at [62, 42] on link "Sākums" at bounding box center [53, 46] width 89 height 16
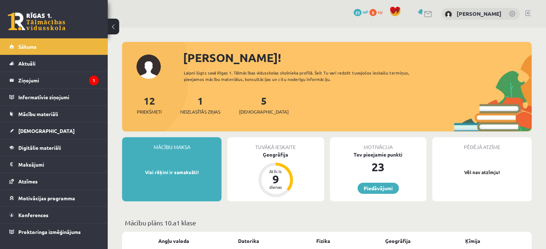
click at [497, 175] on p "Vēl nav atzīmju!" at bounding box center [481, 172] width 92 height 7
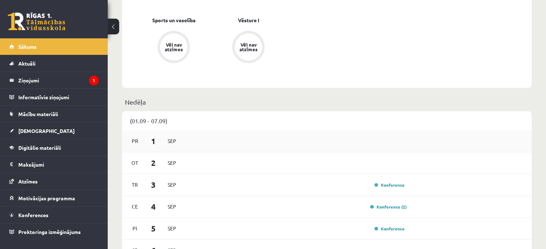
scroll to position [430, 0]
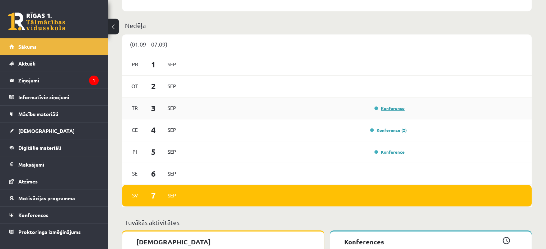
click at [381, 108] on link "Konference" at bounding box center [389, 108] width 30 height 6
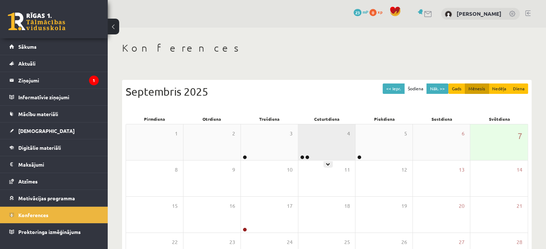
click at [305, 148] on div "4" at bounding box center [326, 142] width 57 height 36
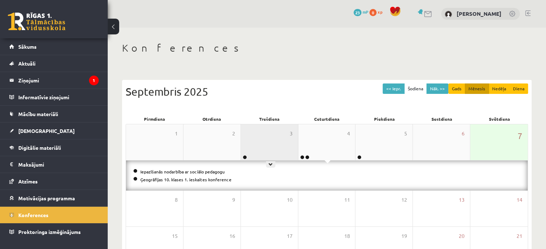
click at [278, 149] on div "3" at bounding box center [269, 142] width 57 height 36
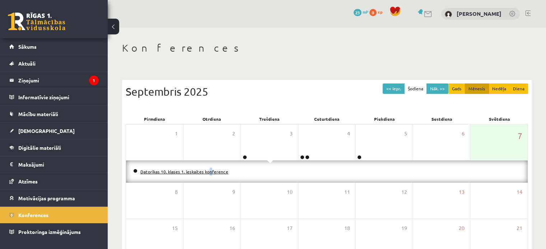
click at [197, 174] on li "Datorikas 10. klases 1. ieskaites konference" at bounding box center [326, 172] width 387 height 8
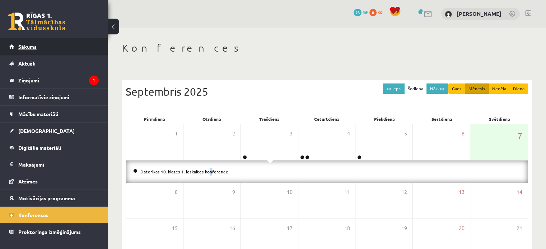
click at [51, 44] on link "Sākums" at bounding box center [53, 46] width 89 height 16
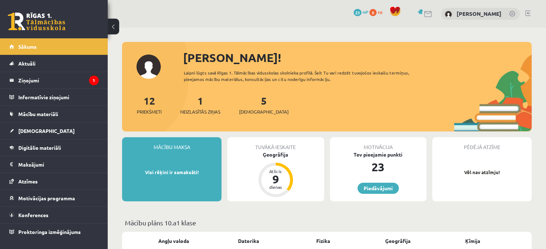
click at [278, 159] on div "Tuvākā ieskaite Ģeogrāfija Atlicis 9 dienas" at bounding box center [275, 169] width 96 height 64
click at [251, 108] on div "5 [DEMOGRAPHIC_DATA]" at bounding box center [263, 104] width 49 height 22
click at [253, 102] on link "5 [DEMOGRAPHIC_DATA]" at bounding box center [263, 104] width 49 height 21
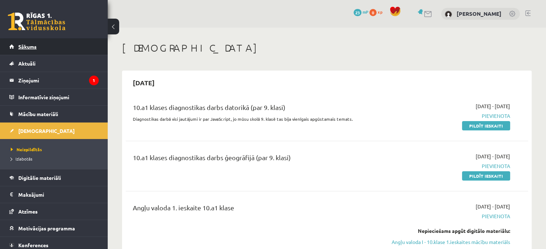
click at [44, 43] on link "Sākums" at bounding box center [53, 46] width 89 height 16
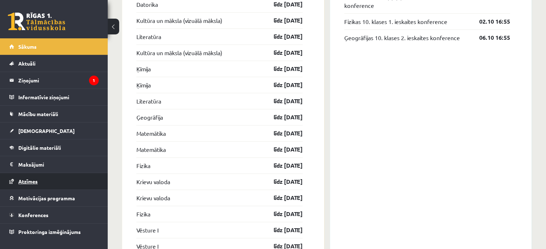
scroll to position [753, 0]
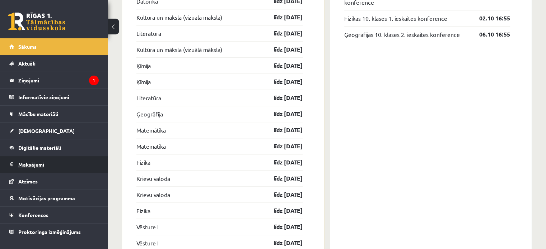
click at [33, 165] on legend "Maksājumi 0" at bounding box center [58, 164] width 80 height 16
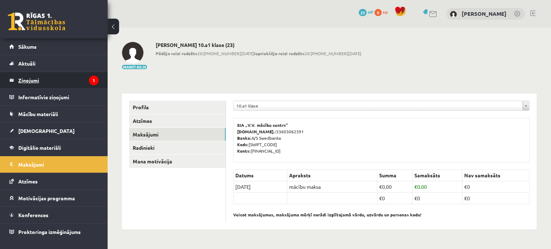
click at [32, 83] on legend "Ziņojumi 1" at bounding box center [58, 80] width 80 height 16
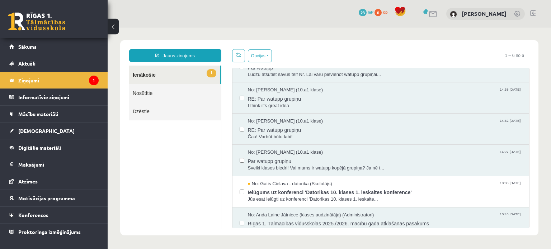
scroll to position [26, 0]
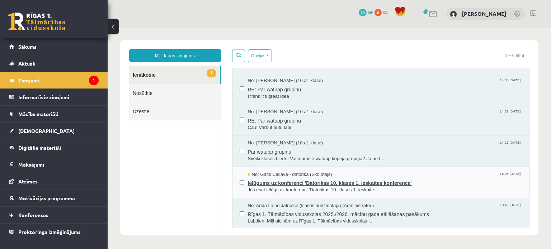
click at [342, 171] on div "No: Gatis Cielava - datorika (Skolotājs) 18:08 03/09/2025" at bounding box center [385, 174] width 274 height 7
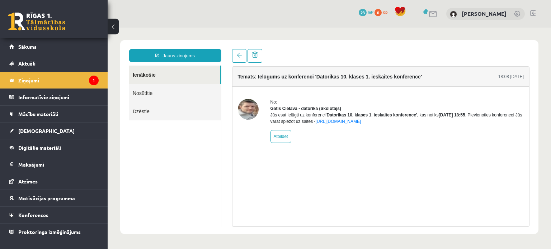
scroll to position [0, 0]
click at [253, 113] on img at bounding box center [248, 109] width 21 height 21
click at [248, 113] on img at bounding box center [248, 109] width 21 height 21
click at [249, 112] on img at bounding box center [248, 109] width 21 height 21
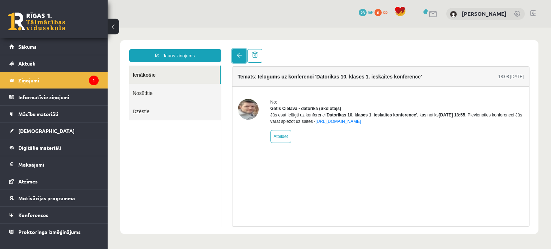
click at [242, 58] on link at bounding box center [239, 56] width 14 height 14
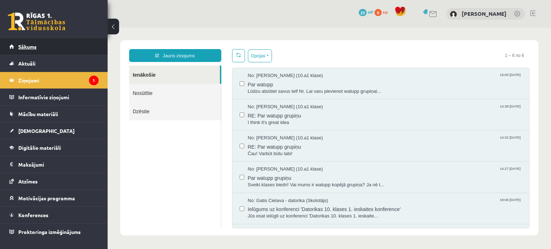
click at [60, 42] on link "Sākums" at bounding box center [53, 46] width 89 height 16
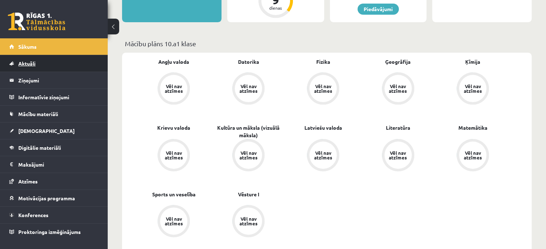
scroll to position [143, 0]
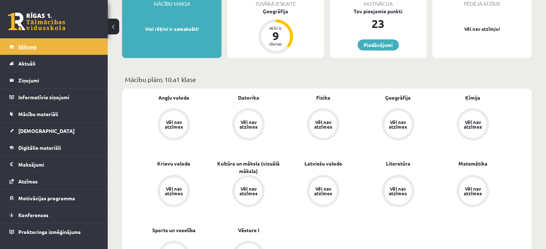
click at [60, 47] on link "Sākums" at bounding box center [53, 46] width 89 height 16
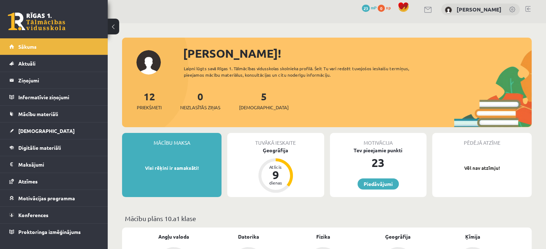
scroll to position [72, 0]
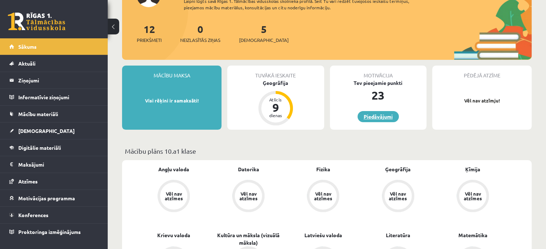
click at [373, 118] on link "Piedāvājumi" at bounding box center [377, 116] width 41 height 11
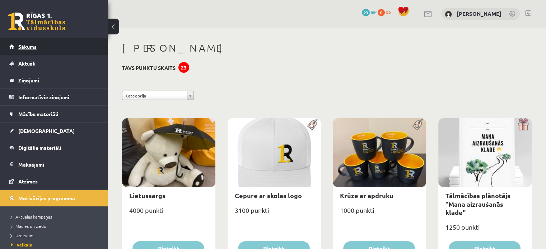
click at [45, 47] on link "Sākums" at bounding box center [53, 46] width 89 height 16
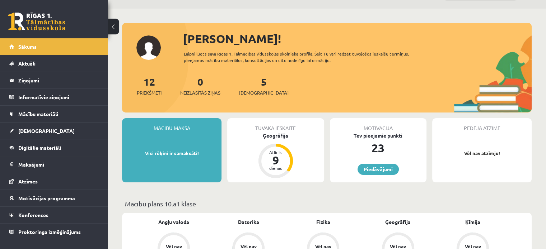
scroll to position [72, 0]
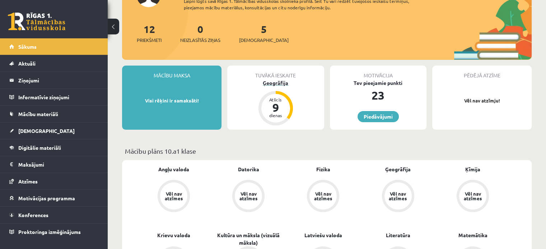
click at [283, 103] on div "9" at bounding box center [276, 107] width 22 height 11
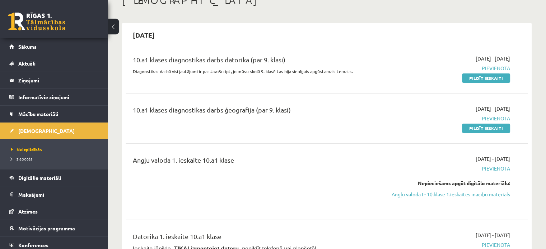
scroll to position [108, 0]
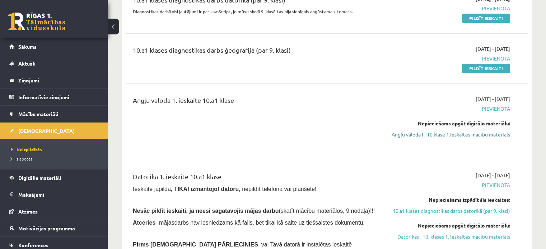
click at [492, 134] on link "Angļu valoda I - 10.klase 1.ieskaites mācību materiāls" at bounding box center [450, 135] width 118 height 8
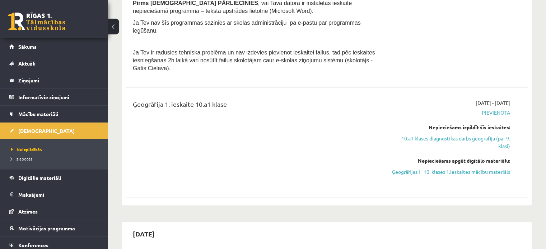
scroll to position [395, 0]
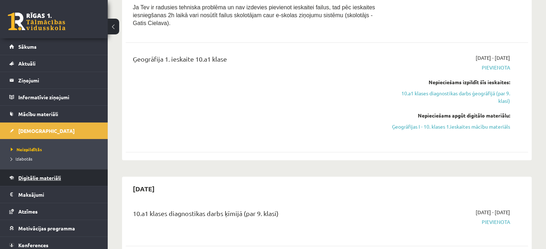
click at [49, 179] on span "Digitālie materiāli" at bounding box center [39, 178] width 43 height 6
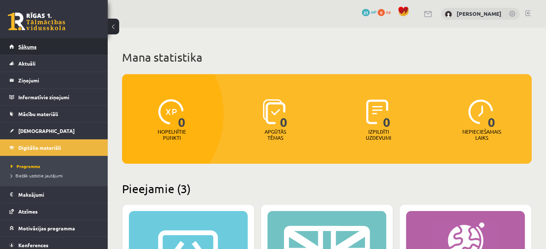
click at [30, 51] on link "Sākums" at bounding box center [53, 46] width 89 height 16
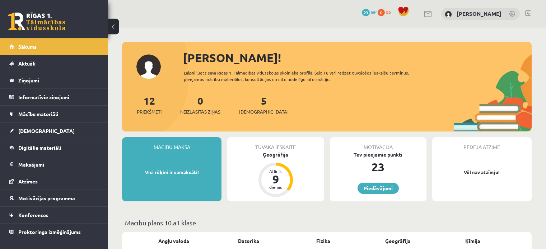
click at [34, 21] on link at bounding box center [36, 22] width 57 height 18
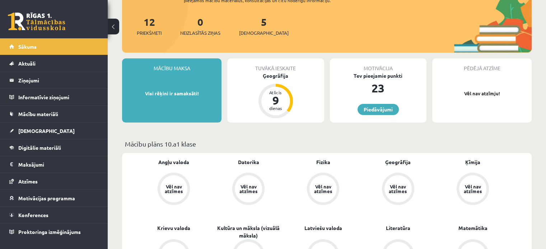
scroll to position [36, 0]
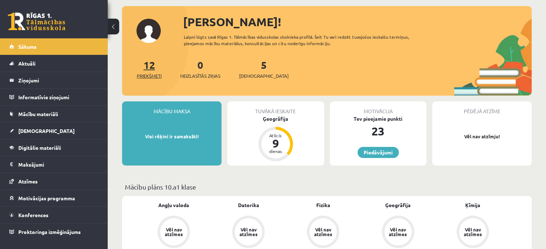
click at [149, 69] on link "12 Priekšmeti" at bounding box center [149, 68] width 25 height 21
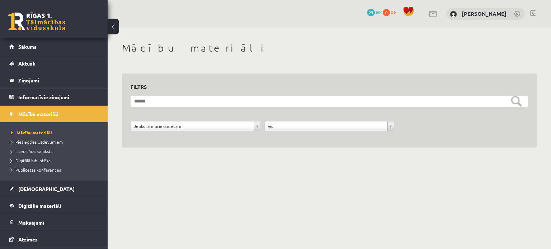
click at [383, 13] on span "0" at bounding box center [386, 12] width 7 height 7
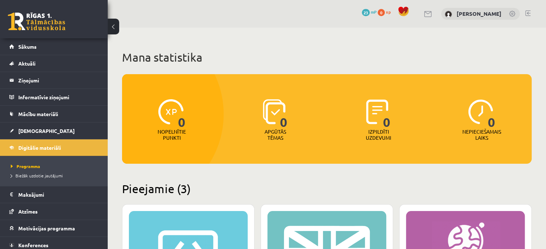
click at [386, 13] on span "xp" at bounding box center [388, 12] width 5 height 6
click at [364, 11] on link "23 mP" at bounding box center [369, 12] width 15 height 6
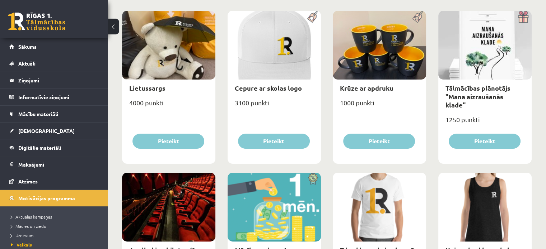
scroll to position [215, 0]
